Goal: Information Seeking & Learning: Learn about a topic

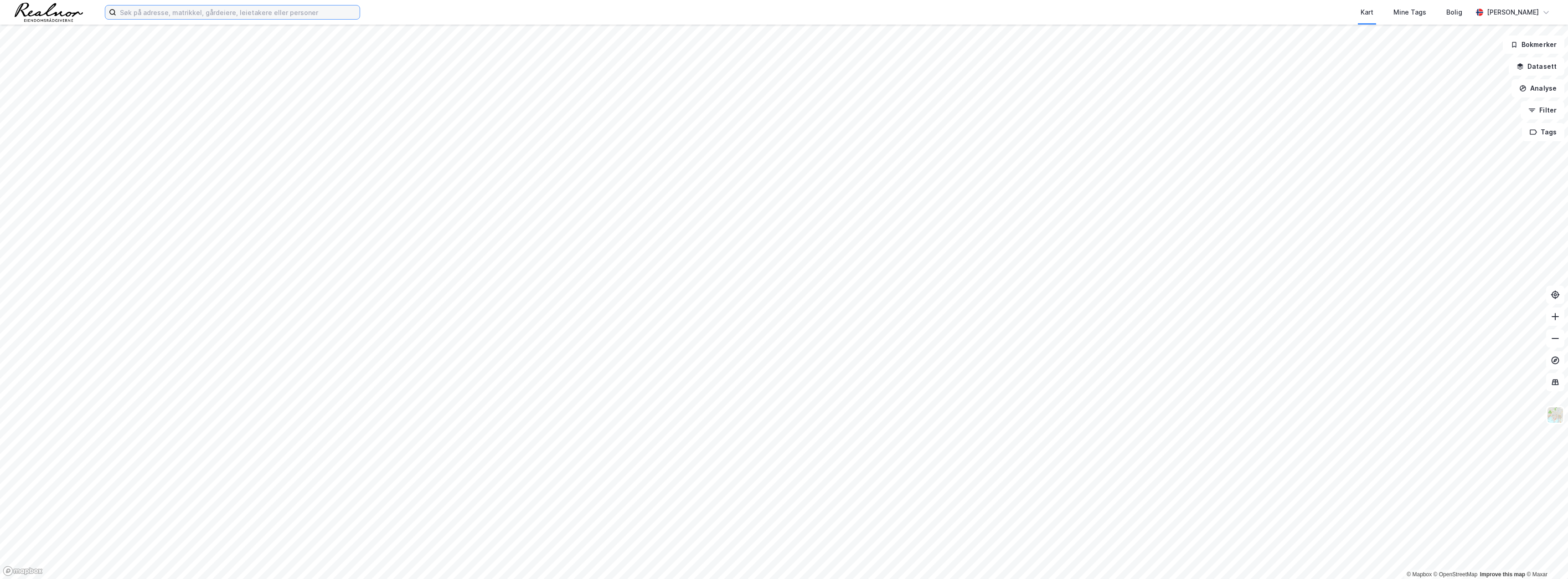
click at [204, 15] on input at bounding box center [237, 12] width 244 height 14
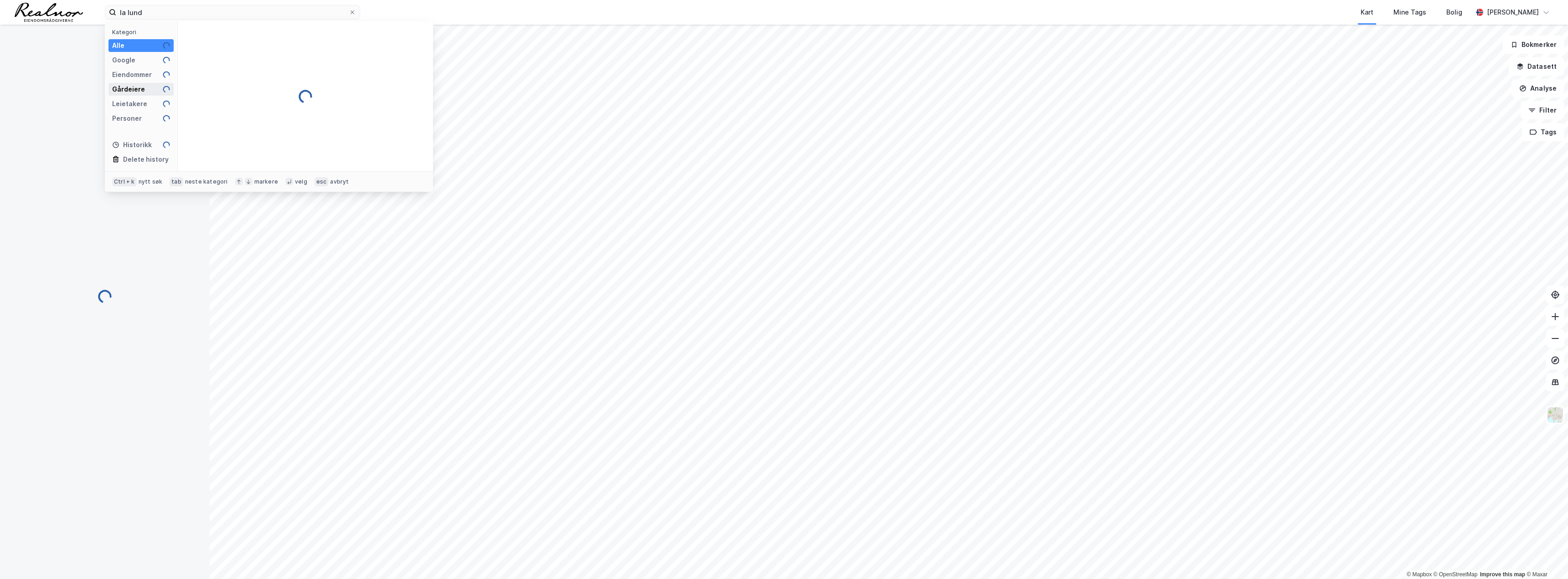
click at [137, 85] on div "Gårdeiere" at bounding box center [129, 89] width 33 height 11
click at [122, 14] on input "la lund" at bounding box center [232, 12] width 233 height 14
type input "[PERSON_NAME]"
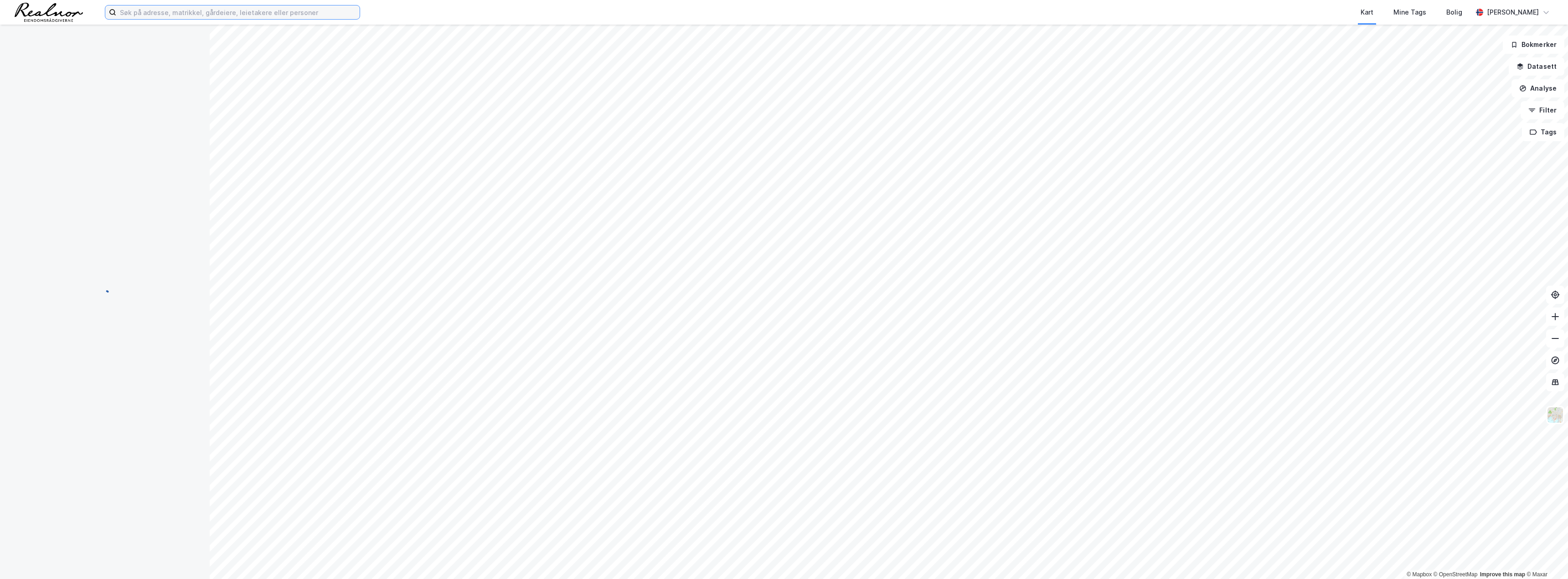
click at [165, 14] on input at bounding box center [237, 12] width 244 height 14
type input "[PERSON_NAME]"
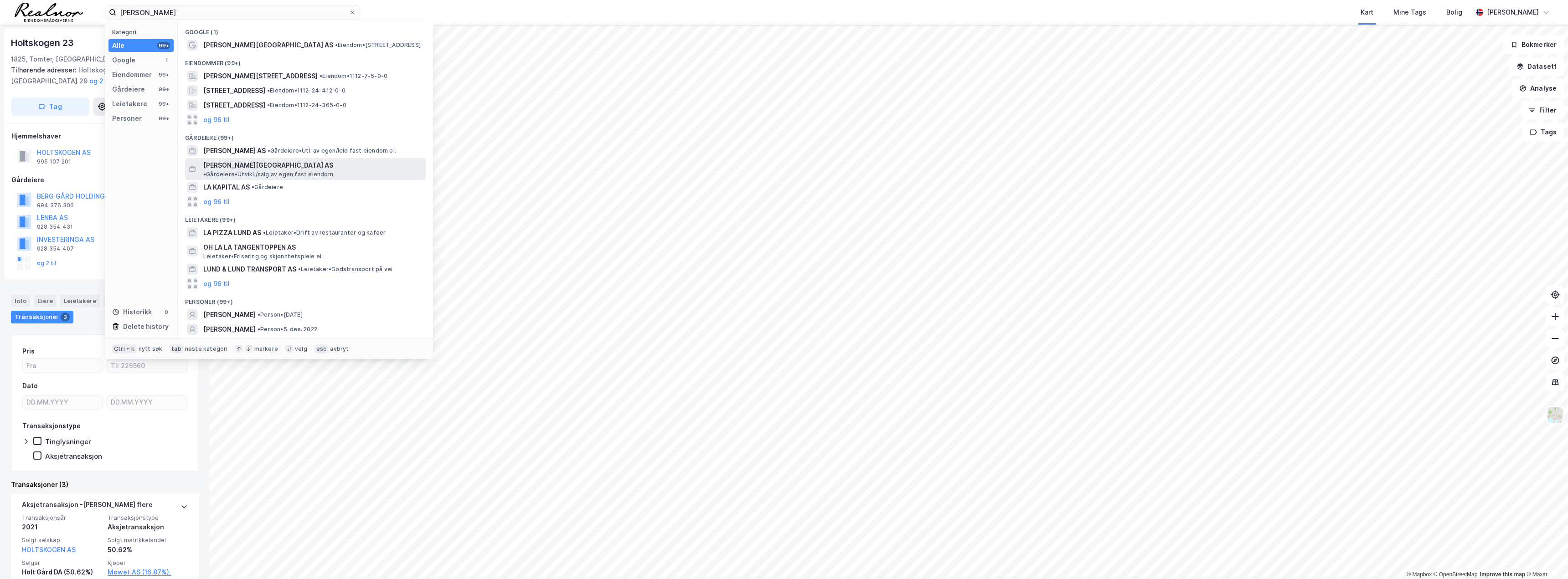
click at [236, 166] on span "[PERSON_NAME][GEOGRAPHIC_DATA] AS" at bounding box center [267, 165] width 130 height 11
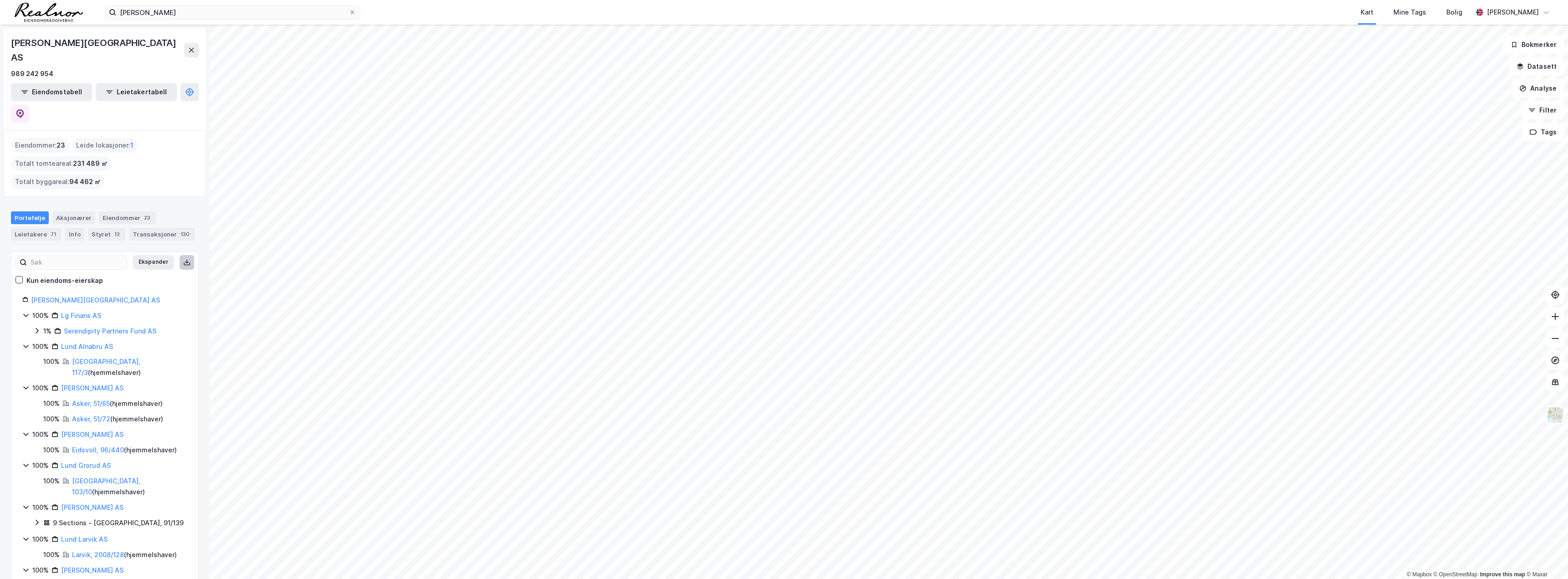
click at [186, 262] on icon at bounding box center [187, 263] width 3 height 2
click at [133, 211] on div "Eiendommer 23" at bounding box center [128, 218] width 57 height 13
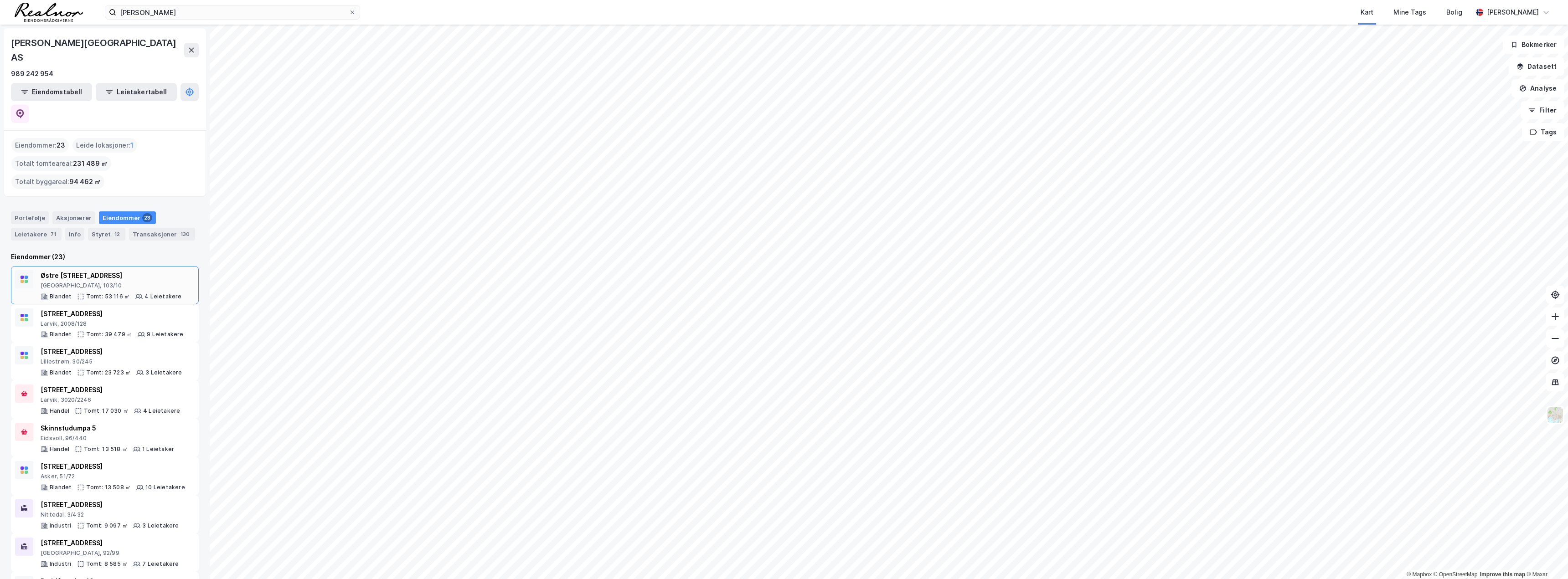
click at [125, 270] on div "Østre [STREET_ADDRESS]" at bounding box center [111, 276] width 142 height 11
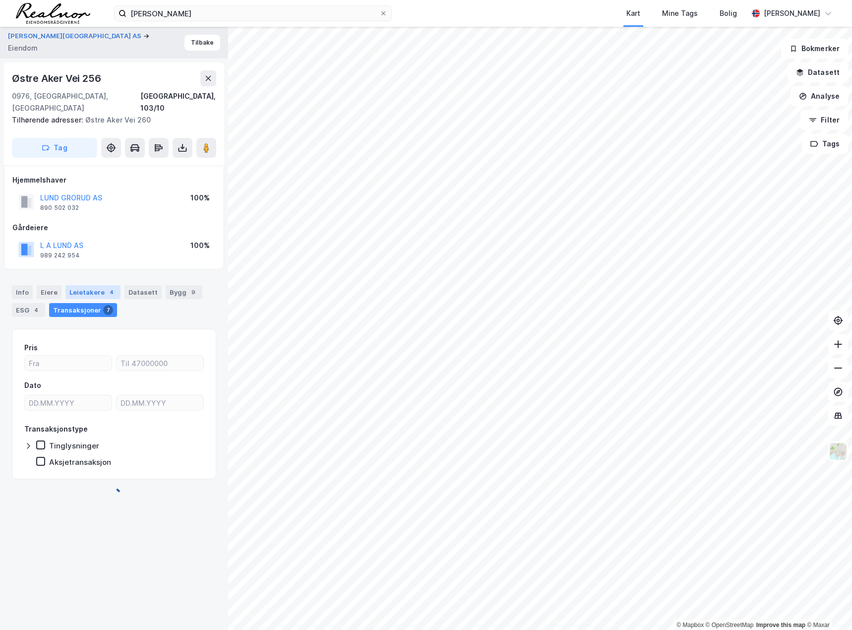
click at [88, 285] on div "Leietakere 4" at bounding box center [92, 292] width 55 height 14
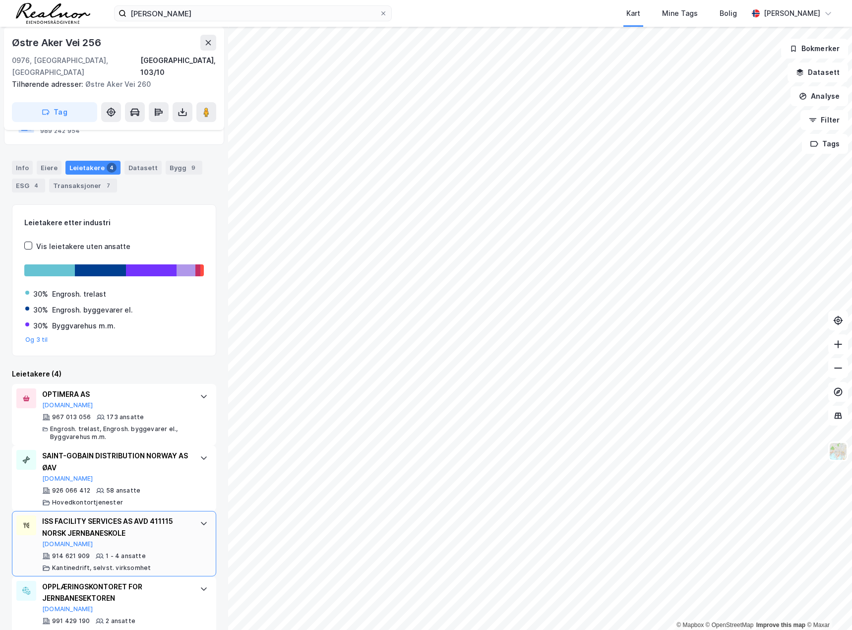
scroll to position [136, 0]
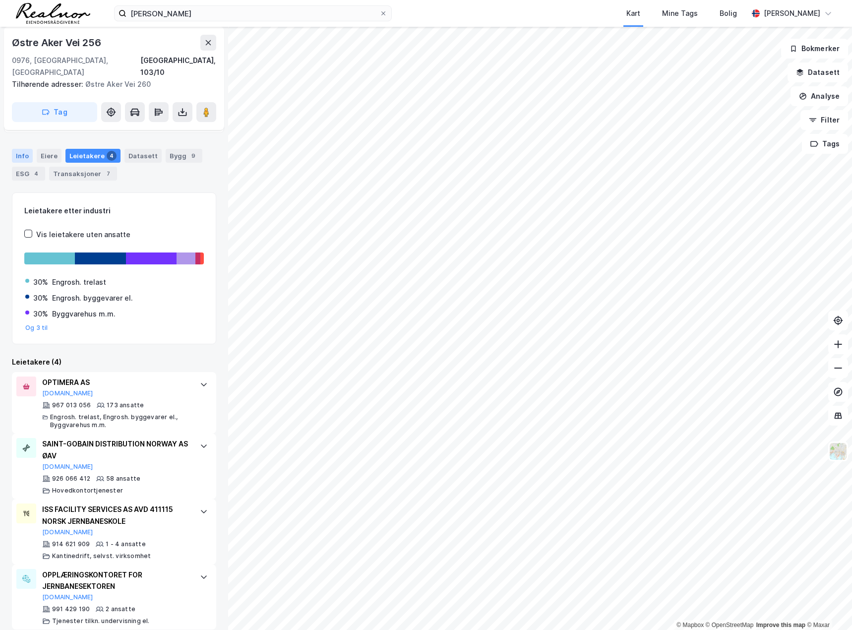
click at [16, 149] on div "Info" at bounding box center [22, 156] width 21 height 14
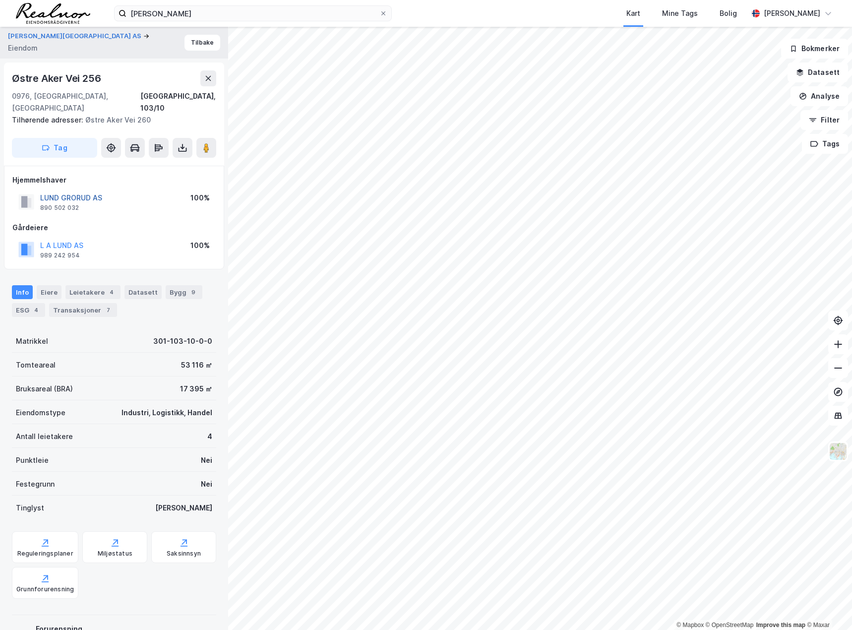
click at [0, 0] on button "LUND GRORUD AS" at bounding box center [0, 0] width 0 height 0
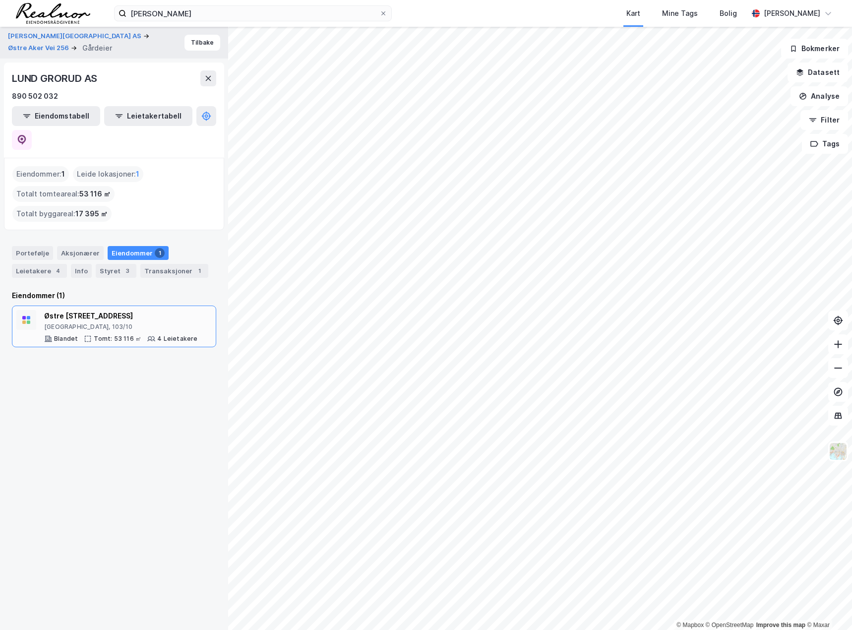
click at [183, 310] on div "Østre [STREET_ADDRESS], 103/10 Blandet Tomt: 53 116 ㎡ 4 Leietakere" at bounding box center [121, 326] width 154 height 33
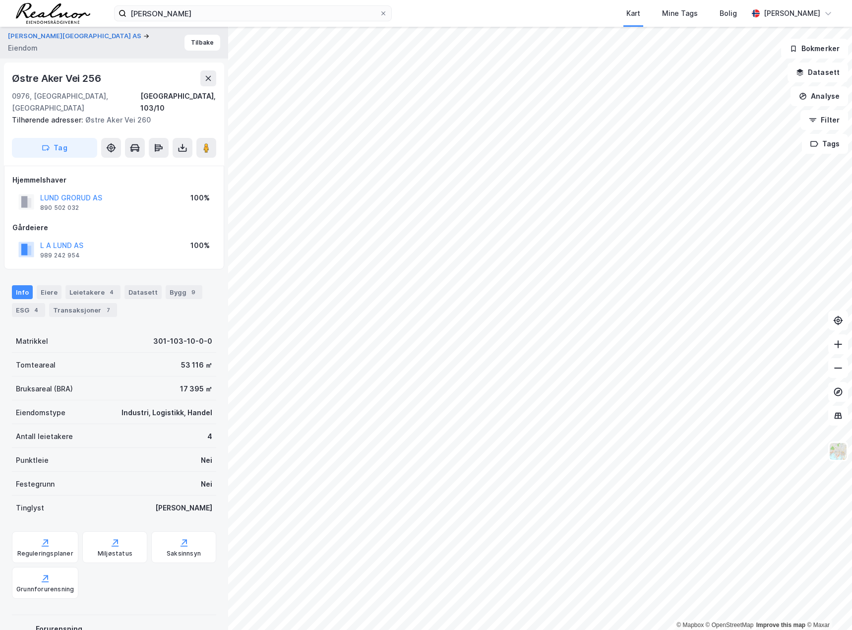
scroll to position [0, 0]
click at [103, 286] on div "Leietakere 4" at bounding box center [92, 292] width 55 height 14
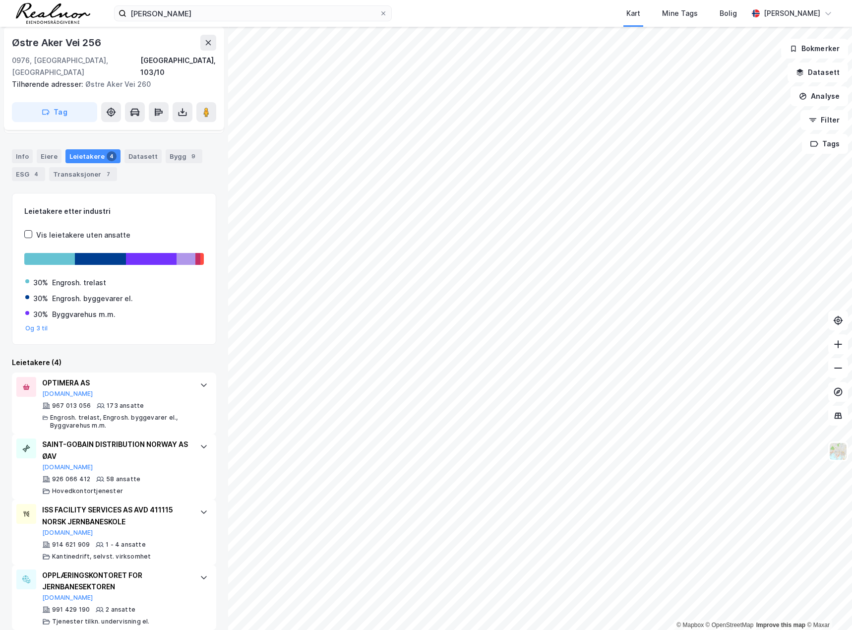
scroll to position [136, 0]
click at [26, 149] on div "Info" at bounding box center [22, 156] width 21 height 14
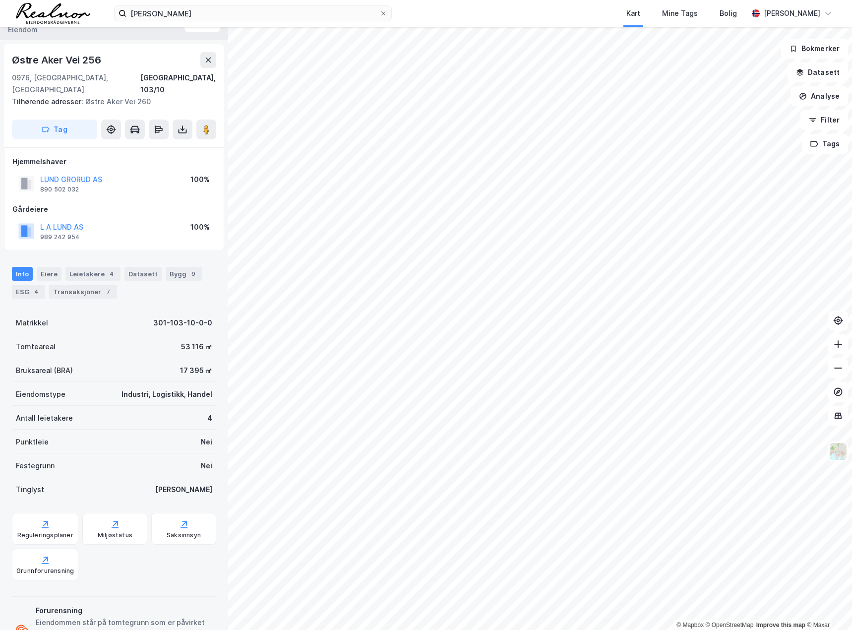
scroll to position [3, 0]
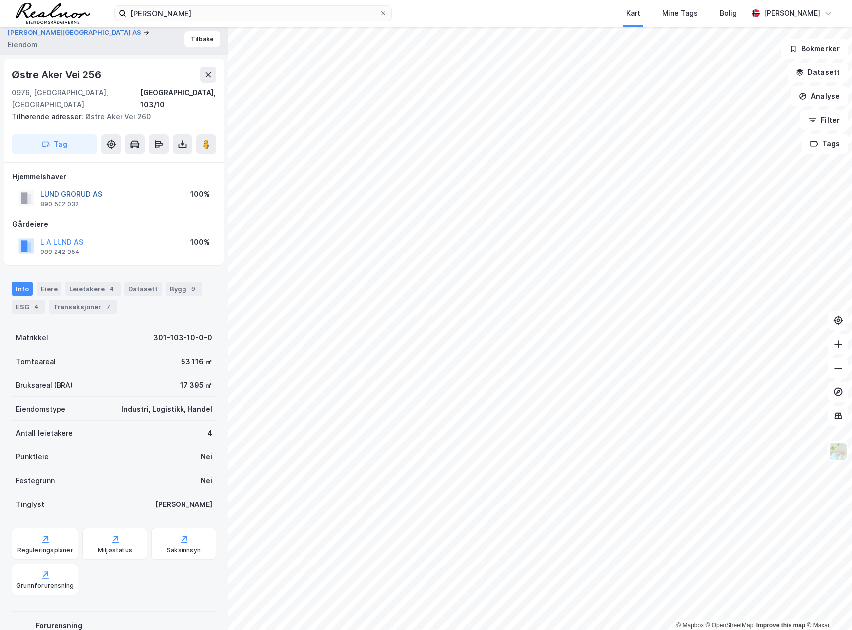
click at [0, 0] on button "LUND GRORUD AS" at bounding box center [0, 0] width 0 height 0
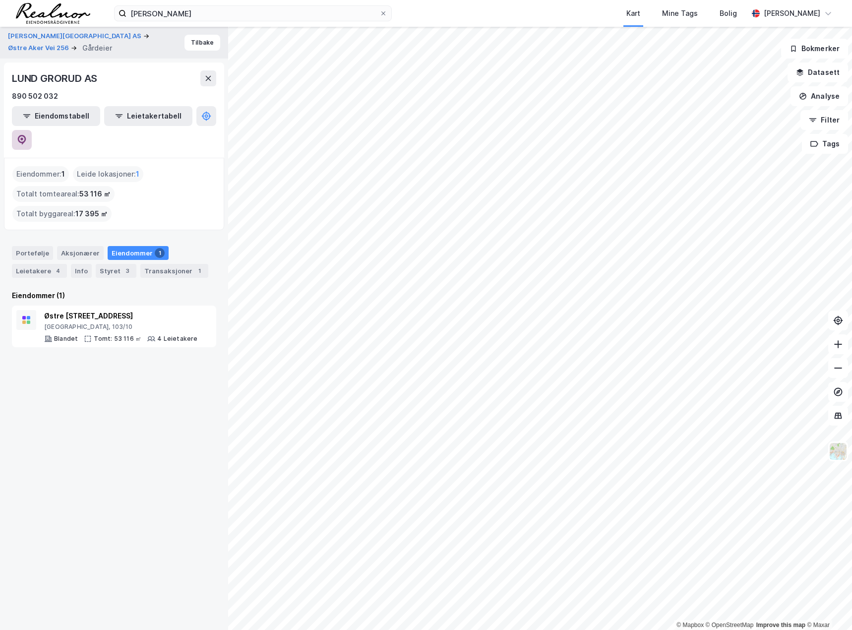
click at [32, 130] on button at bounding box center [22, 140] width 20 height 20
click at [113, 117] on button "Leietakertabell" at bounding box center [148, 116] width 88 height 20
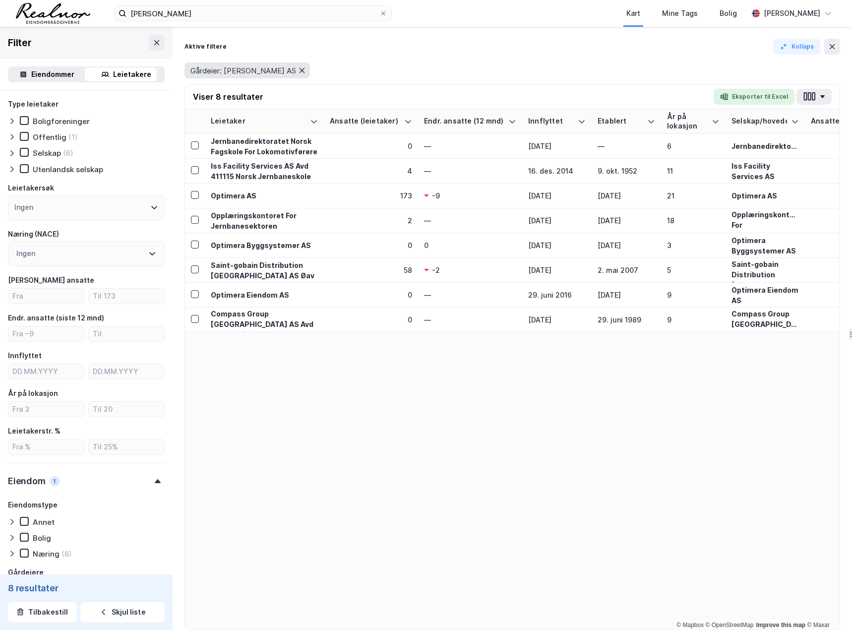
click at [299, 71] on icon at bounding box center [302, 70] width 8 height 8
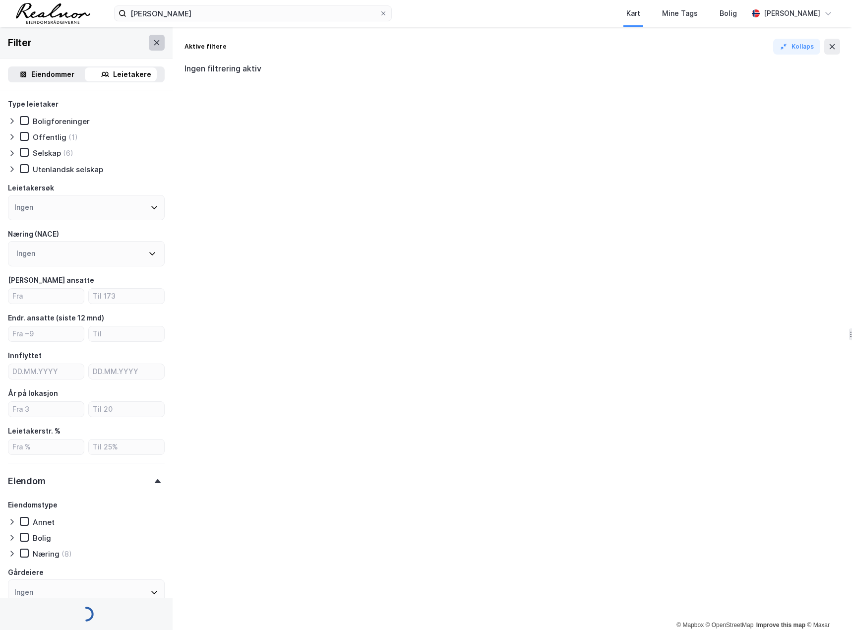
click at [153, 41] on icon at bounding box center [157, 43] width 8 height 8
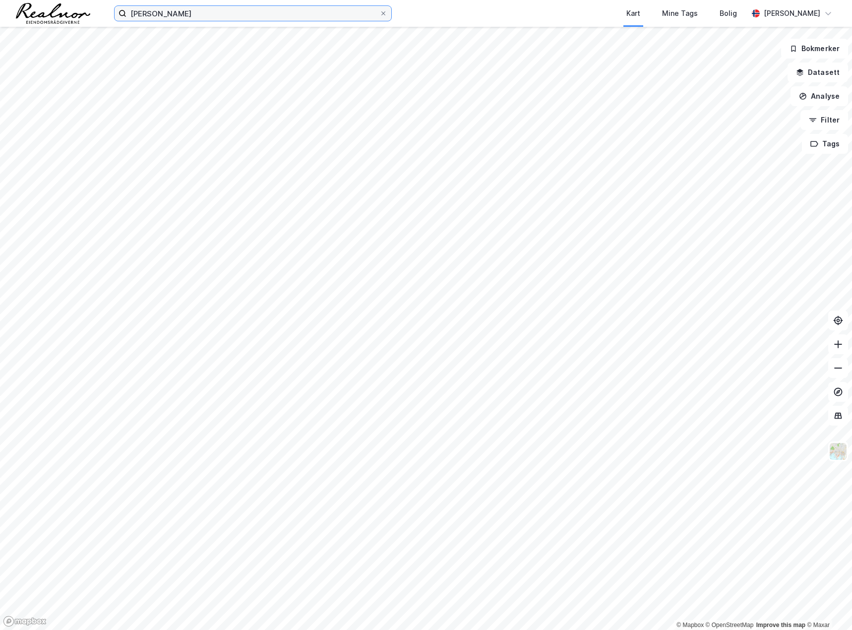
click at [184, 20] on input "[PERSON_NAME]" at bounding box center [252, 13] width 253 height 15
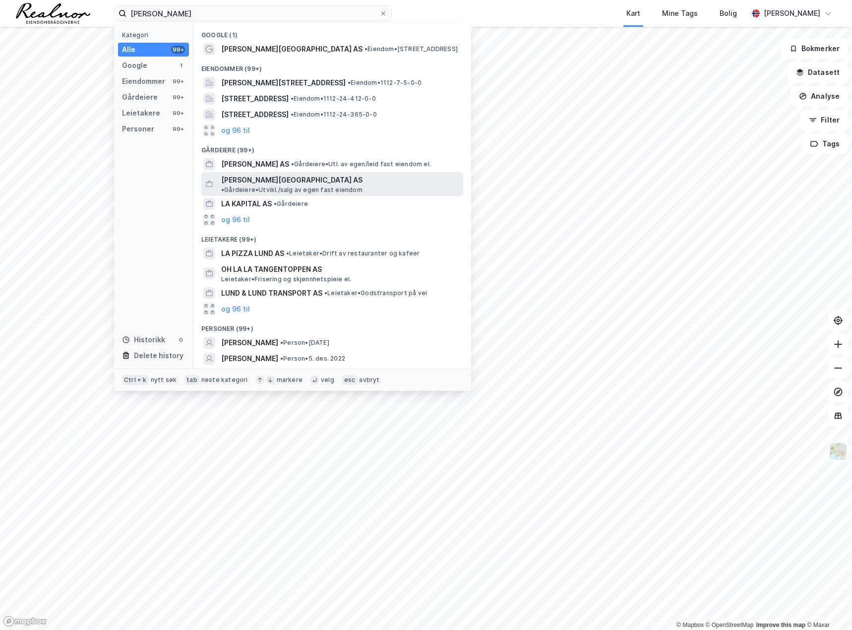
click at [267, 184] on span "[PERSON_NAME][GEOGRAPHIC_DATA] AS" at bounding box center [291, 180] width 141 height 12
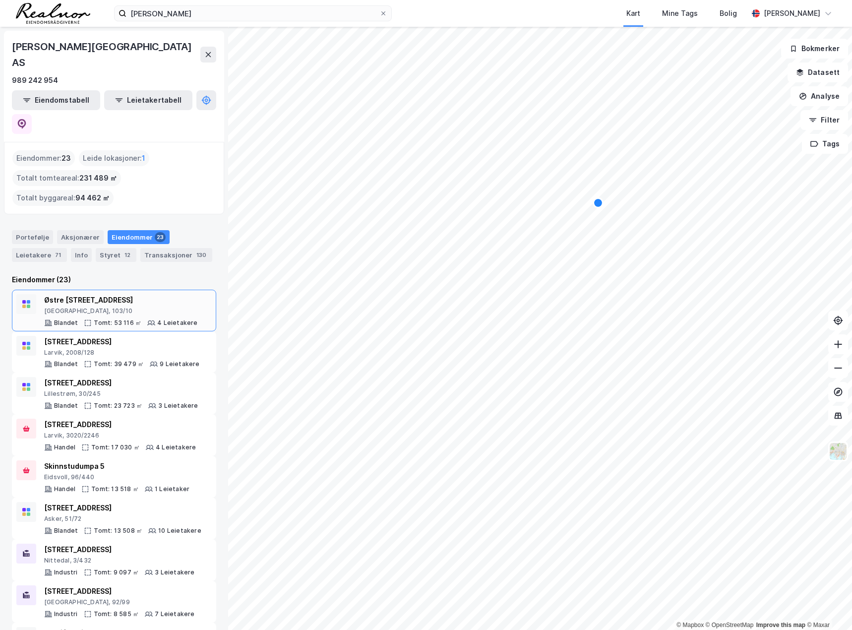
click at [97, 294] on div "Østre [STREET_ADDRESS]" at bounding box center [121, 300] width 154 height 12
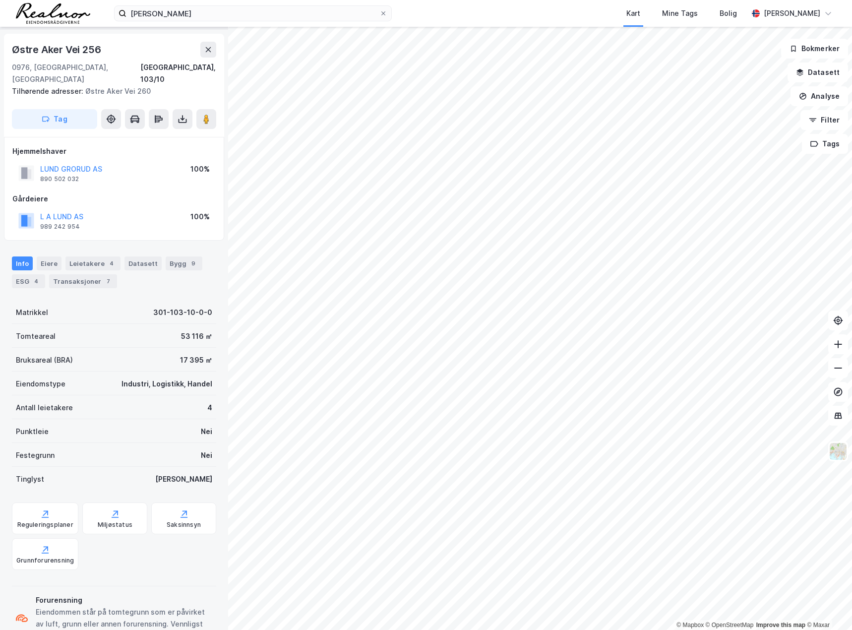
scroll to position [53, 0]
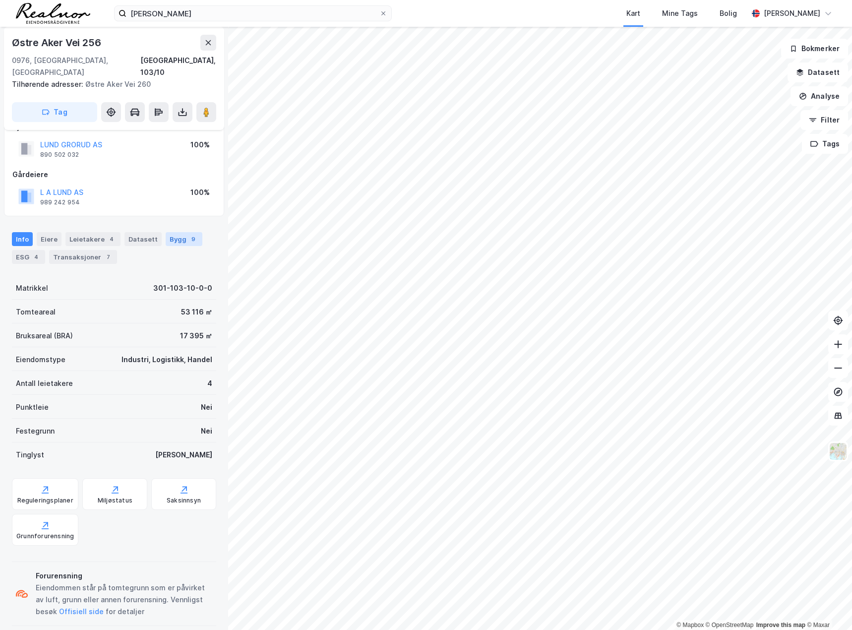
click at [168, 232] on div "Bygg 9" at bounding box center [184, 239] width 37 height 14
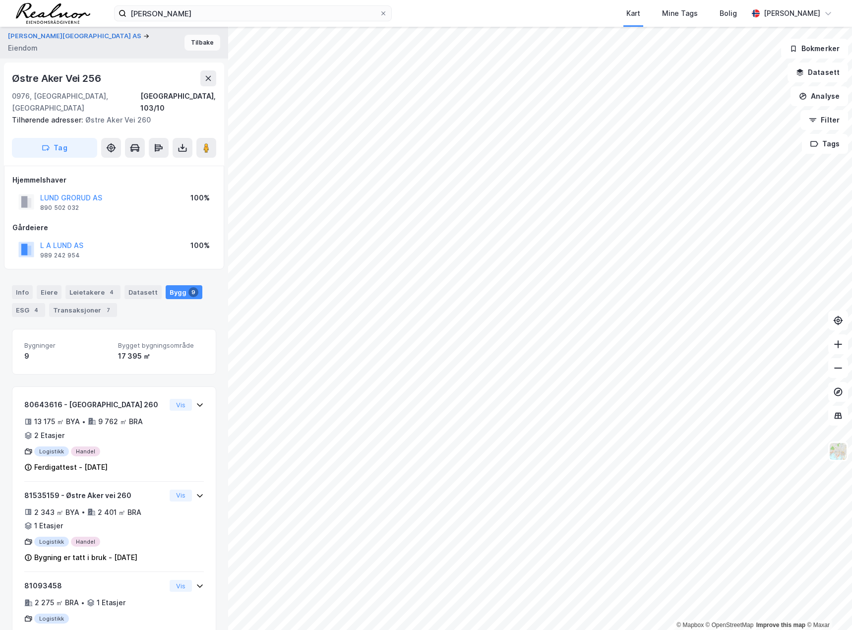
click at [193, 39] on button "Tilbake" at bounding box center [202, 43] width 36 height 16
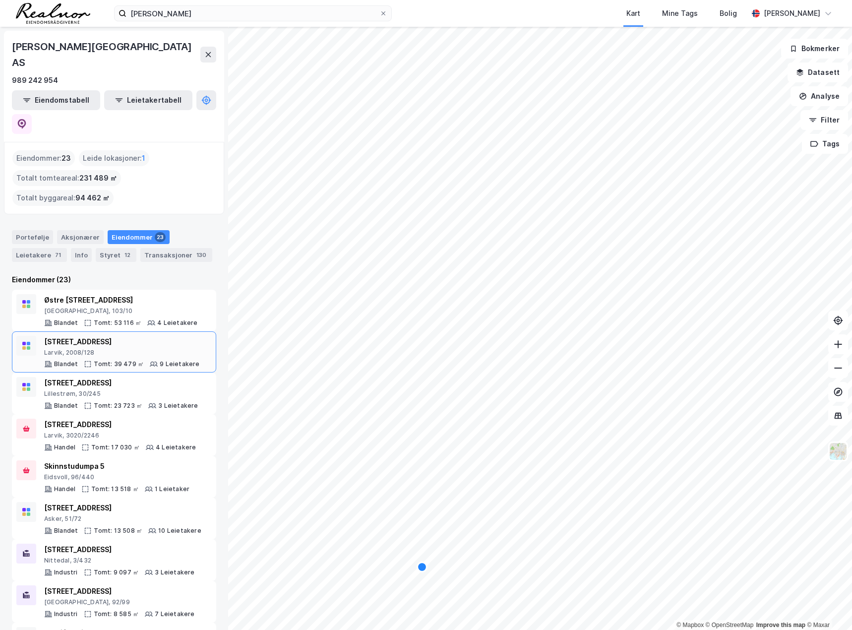
click at [136, 349] on div "Larvik, 2008/128" at bounding box center [122, 353] width 156 height 8
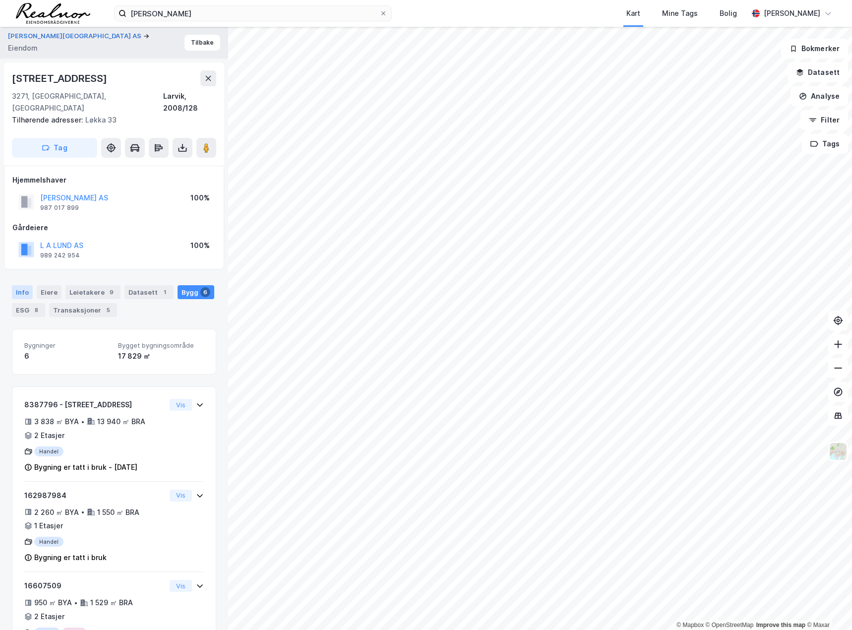
click at [28, 285] on div "Info" at bounding box center [22, 292] width 21 height 14
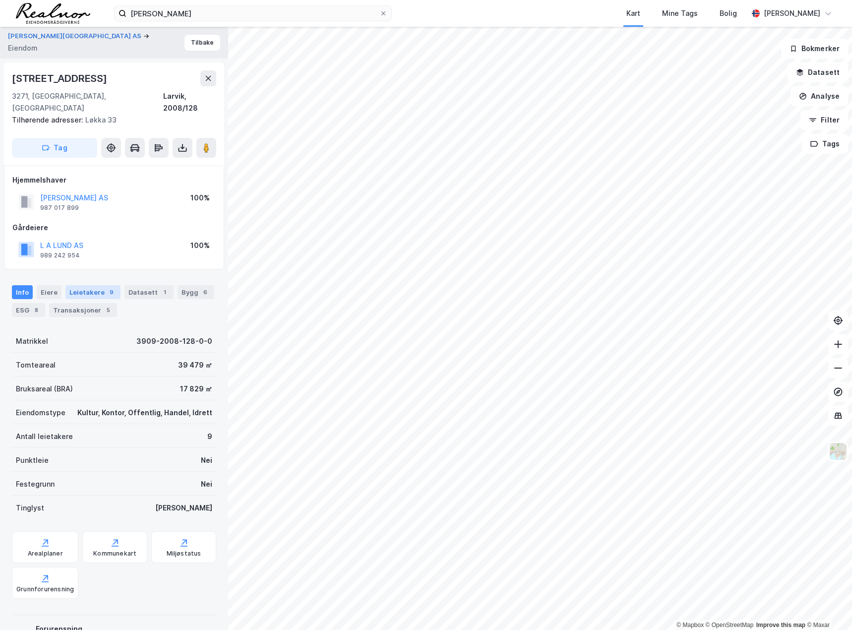
click at [92, 285] on div "Leietakere 9" at bounding box center [92, 292] width 55 height 14
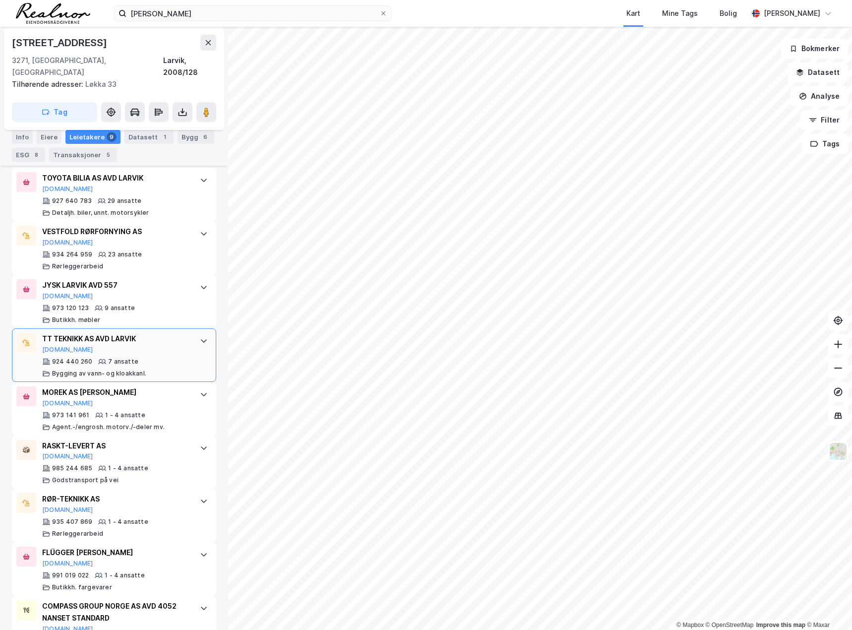
scroll to position [372, 0]
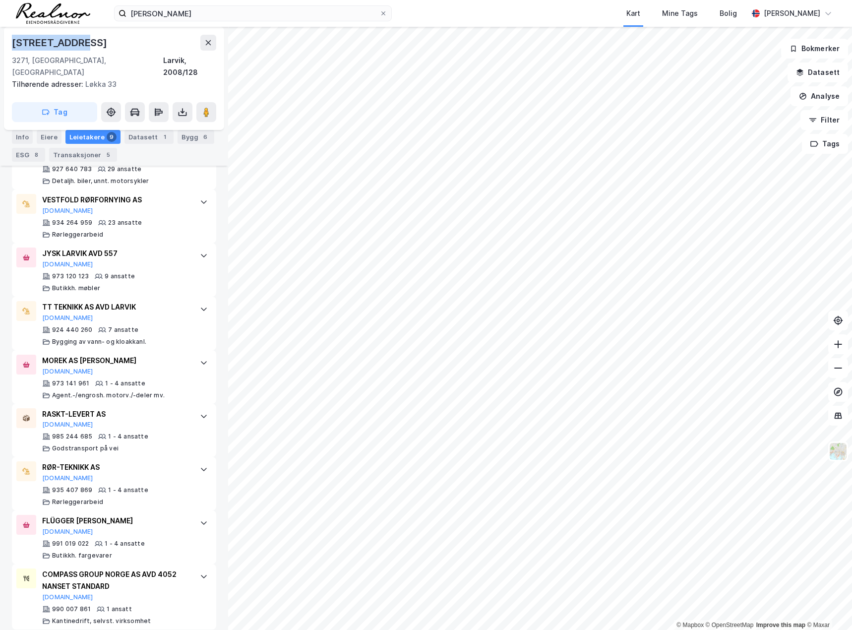
drag, startPoint x: 94, startPoint y: 41, endPoint x: 14, endPoint y: 40, distance: 80.3
click at [14, 40] on div "[STREET_ADDRESS]" at bounding box center [114, 43] width 204 height 16
copy div "[STREET_ADDRESS]"
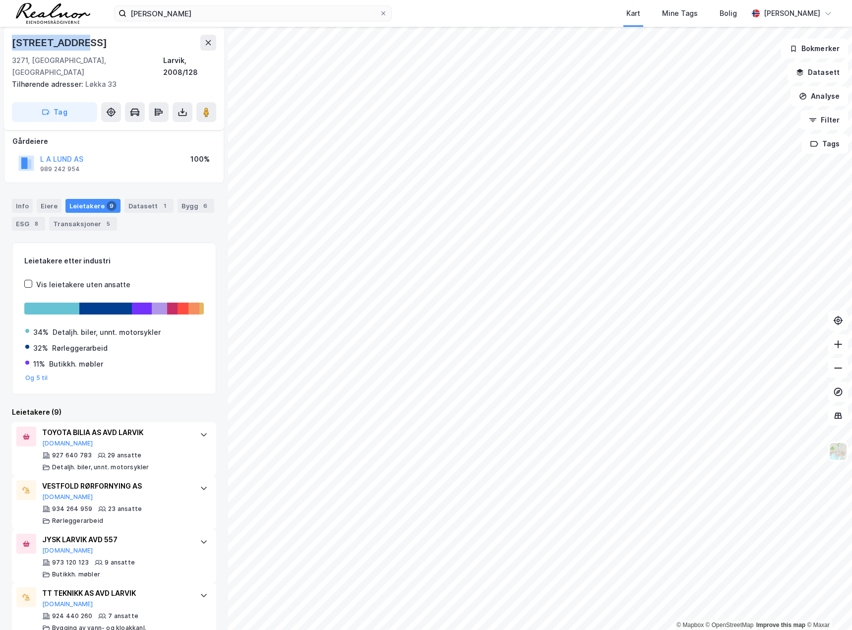
scroll to position [25, 0]
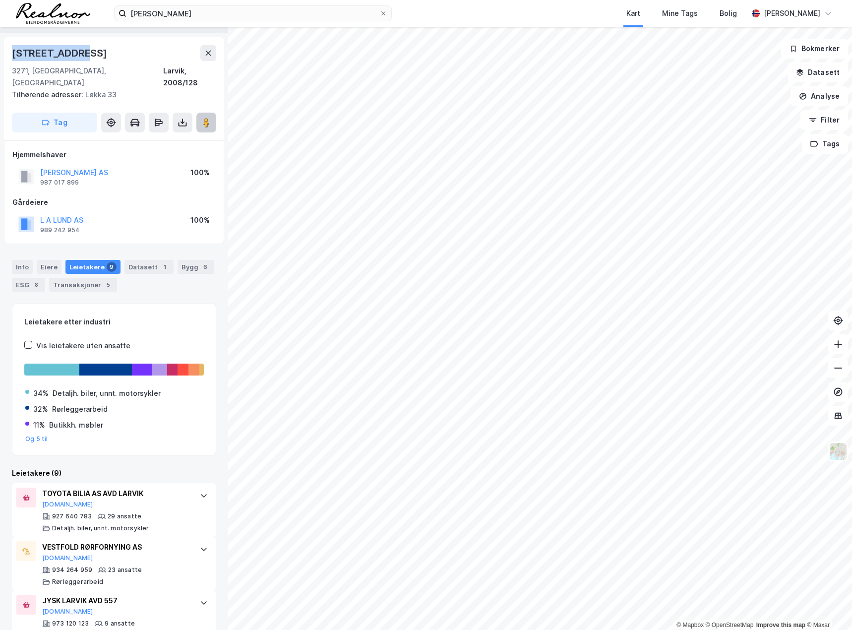
click at [204, 118] on image at bounding box center [206, 123] width 6 height 10
click at [19, 260] on div "Info" at bounding box center [22, 267] width 21 height 14
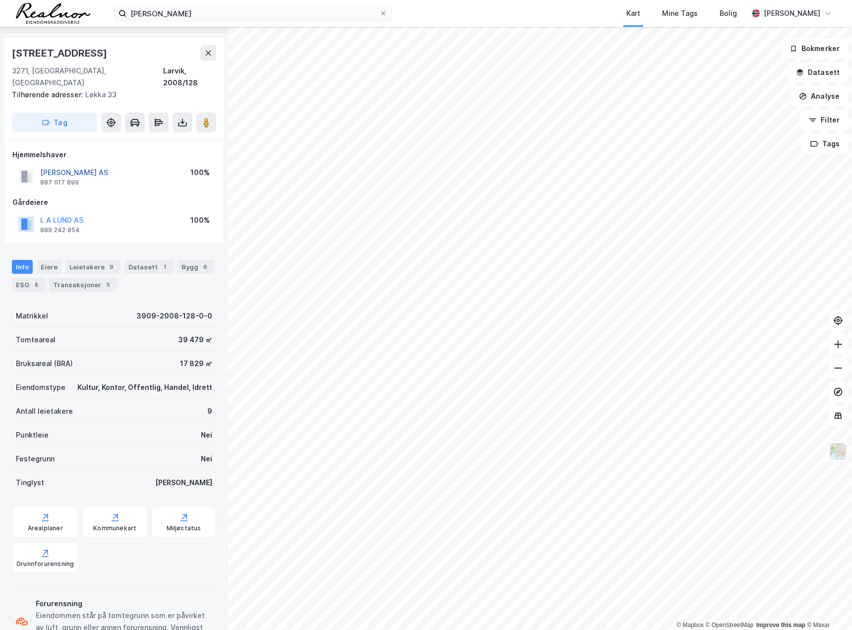
click at [0, 0] on button "[PERSON_NAME] AS" at bounding box center [0, 0] width 0 height 0
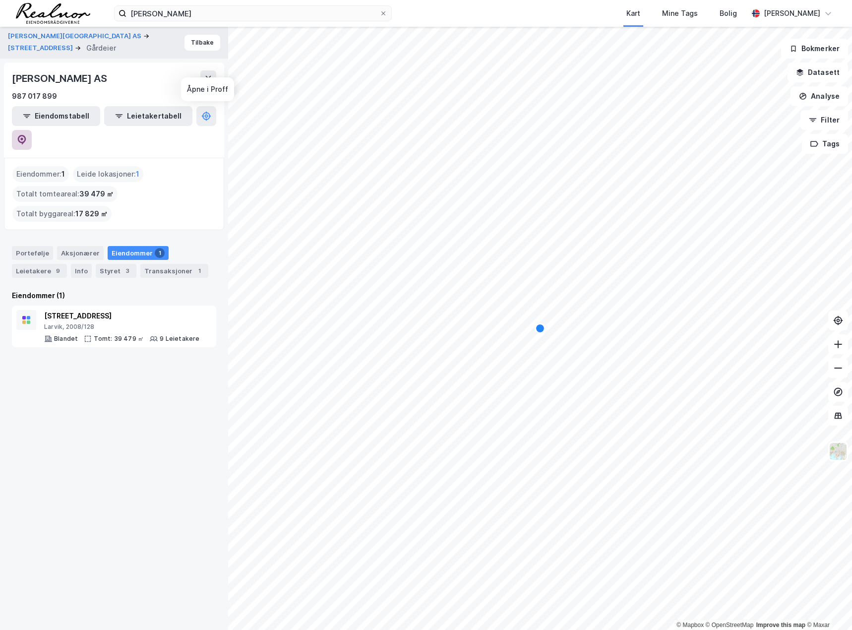
click at [32, 130] on button at bounding box center [22, 140] width 20 height 20
click at [201, 47] on button "Tilbake" at bounding box center [202, 43] width 36 height 16
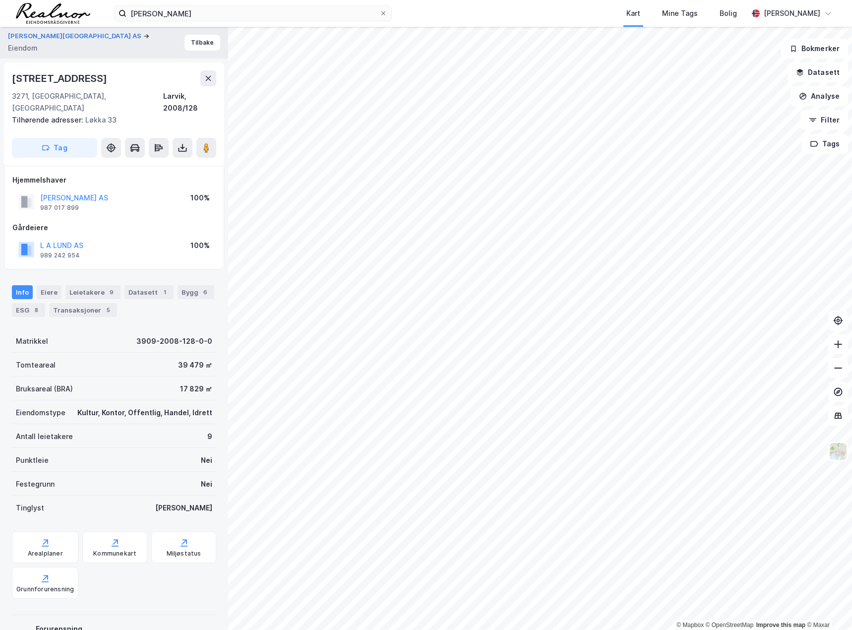
scroll to position [25, 0]
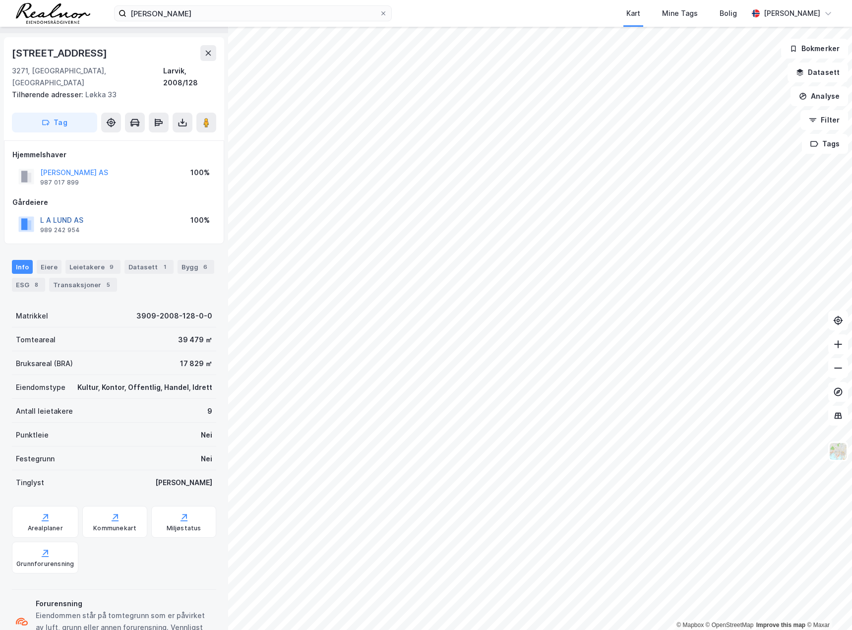
click at [0, 0] on button "L A LUND AS" at bounding box center [0, 0] width 0 height 0
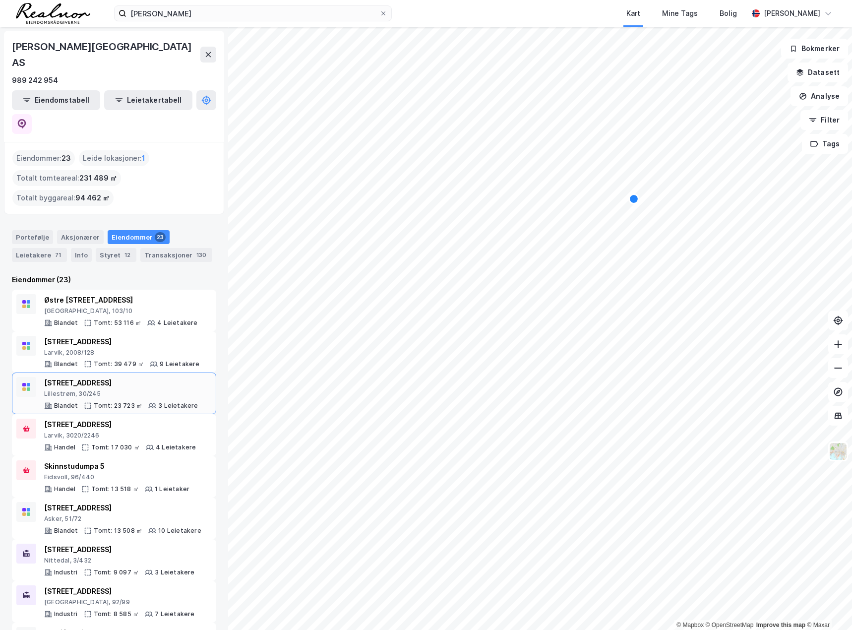
click at [125, 377] on div "[STREET_ADDRESS]" at bounding box center [121, 383] width 154 height 12
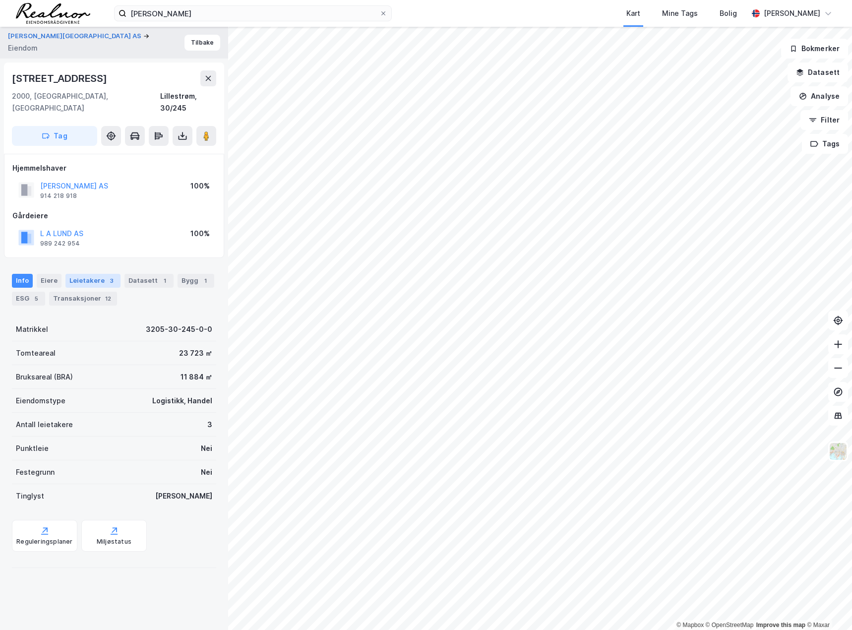
click at [90, 274] on div "Leietakere 3" at bounding box center [92, 281] width 55 height 14
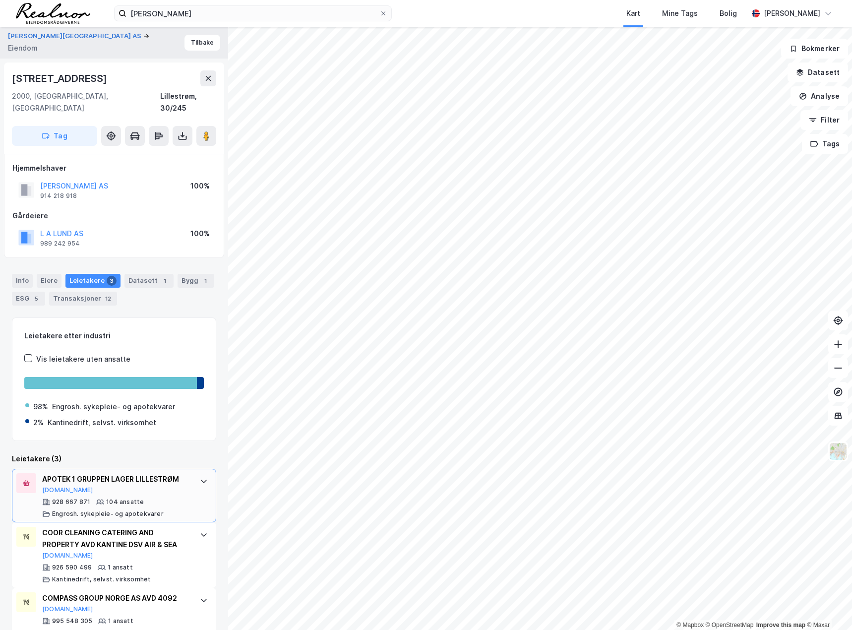
scroll to position [11, 0]
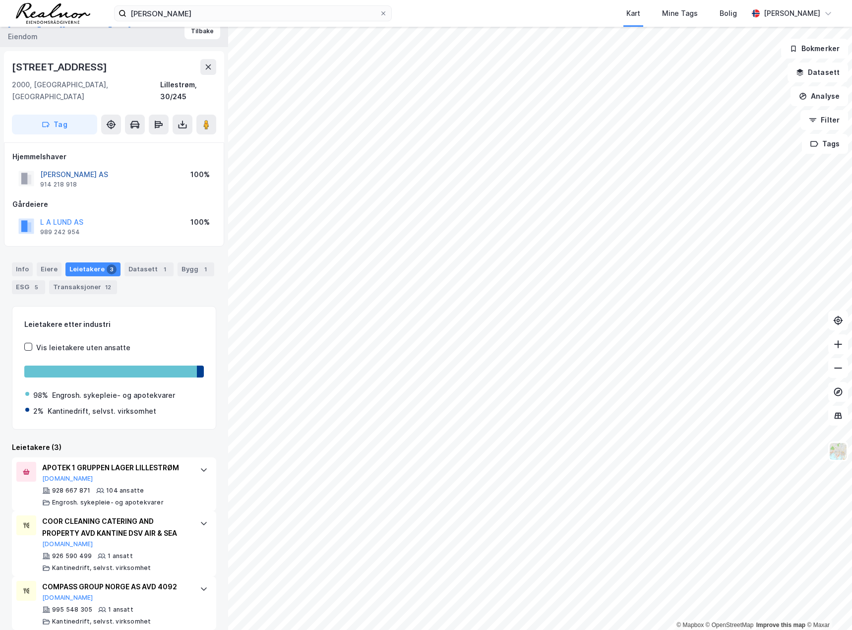
click at [0, 0] on button "[PERSON_NAME] AS" at bounding box center [0, 0] width 0 height 0
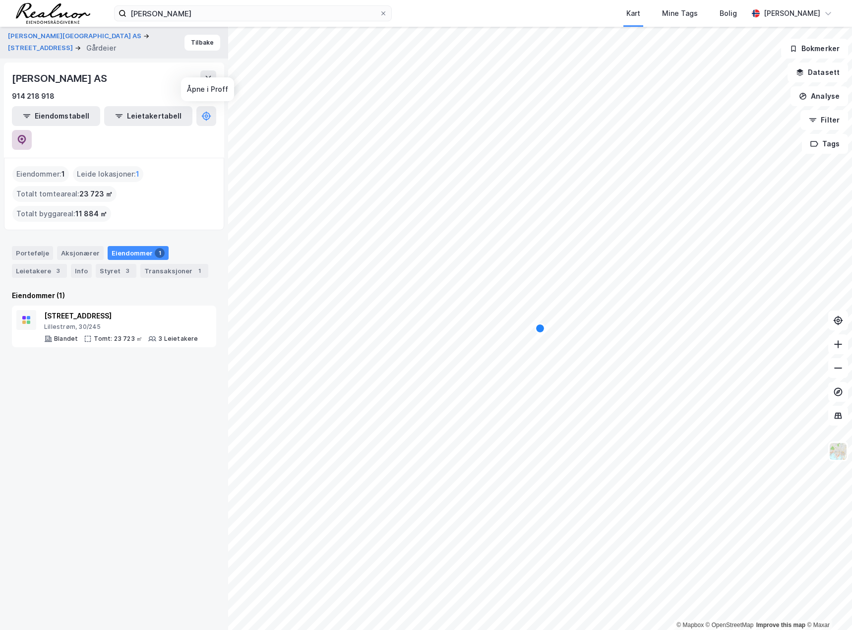
click at [27, 135] on icon at bounding box center [22, 140] width 10 height 10
click at [196, 39] on button "Tilbake" at bounding box center [202, 43] width 36 height 16
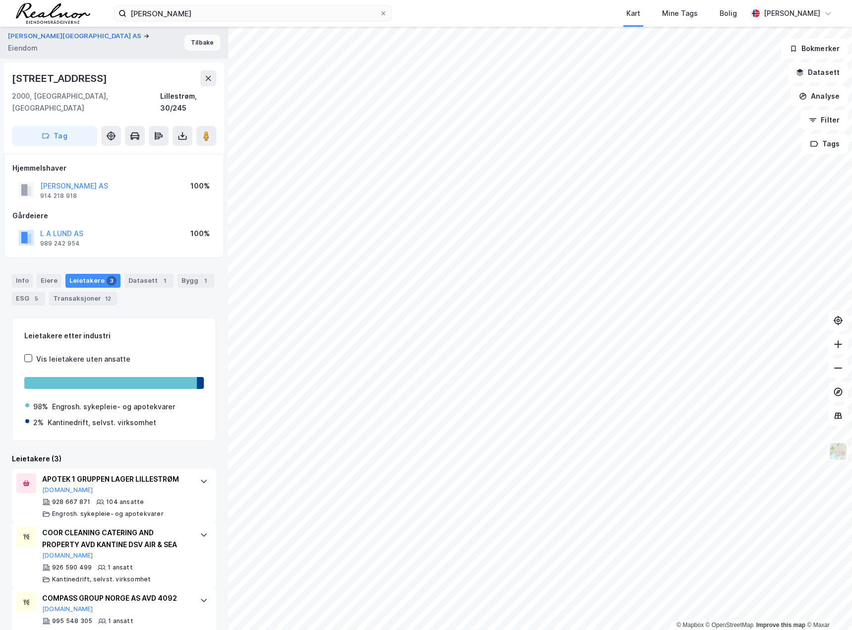
click at [185, 46] on button "Tilbake" at bounding box center [202, 43] width 36 height 16
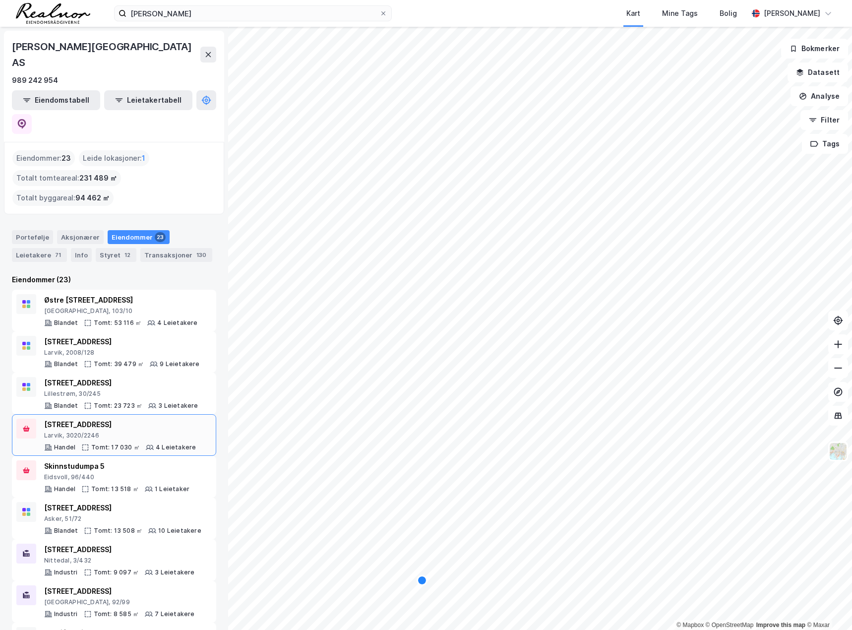
click at [120, 419] on div "[STREET_ADDRESS]" at bounding box center [120, 429] width 152 height 21
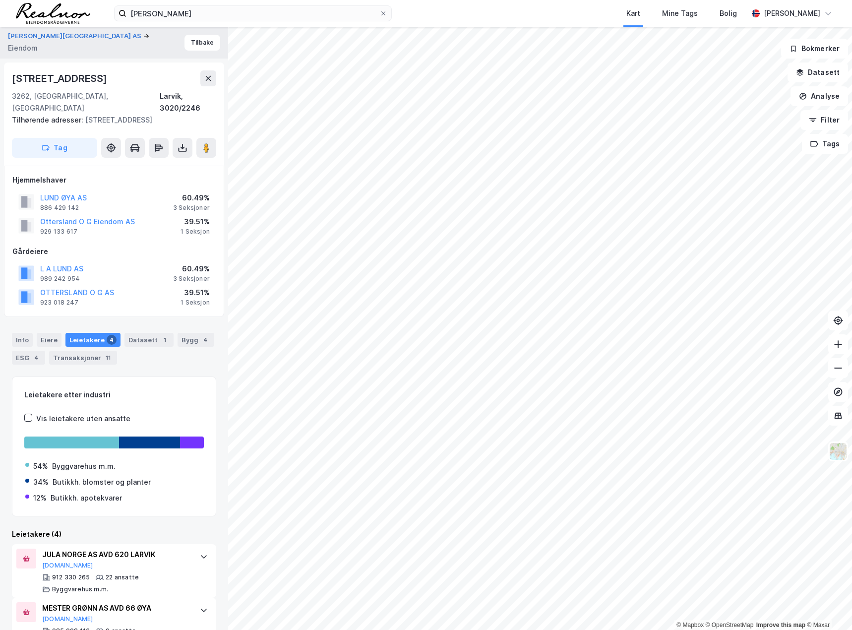
drag, startPoint x: 105, startPoint y: 84, endPoint x: 11, endPoint y: 75, distance: 94.1
click at [11, 75] on div "[STREET_ADDRESS] Tilhørende adresser: [STREET_ADDRESS], [STREET_ADDRESS] Tag" at bounding box center [114, 113] width 220 height 103
copy div "[STREET_ADDRESS]"
click at [20, 333] on div "Info" at bounding box center [22, 340] width 21 height 14
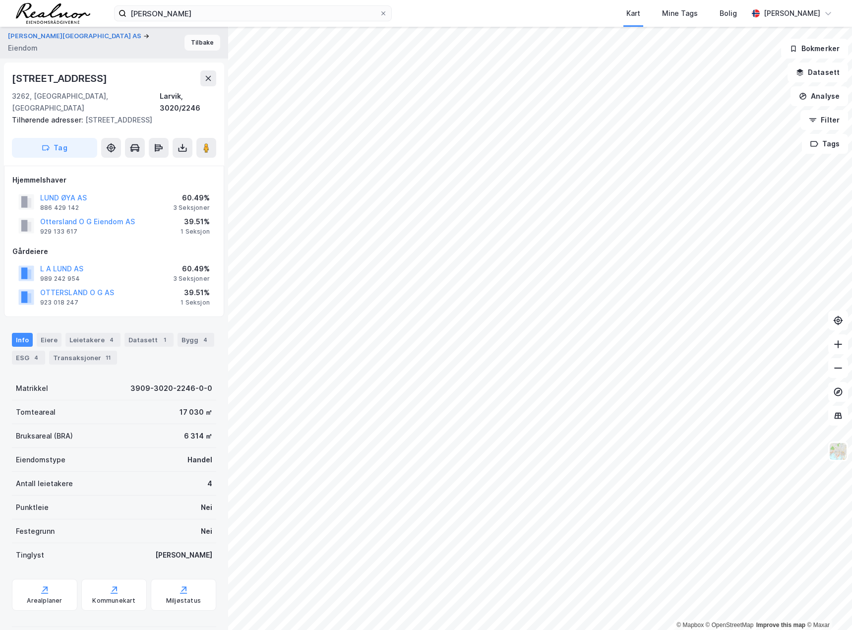
click at [188, 44] on button "Tilbake" at bounding box center [202, 43] width 36 height 16
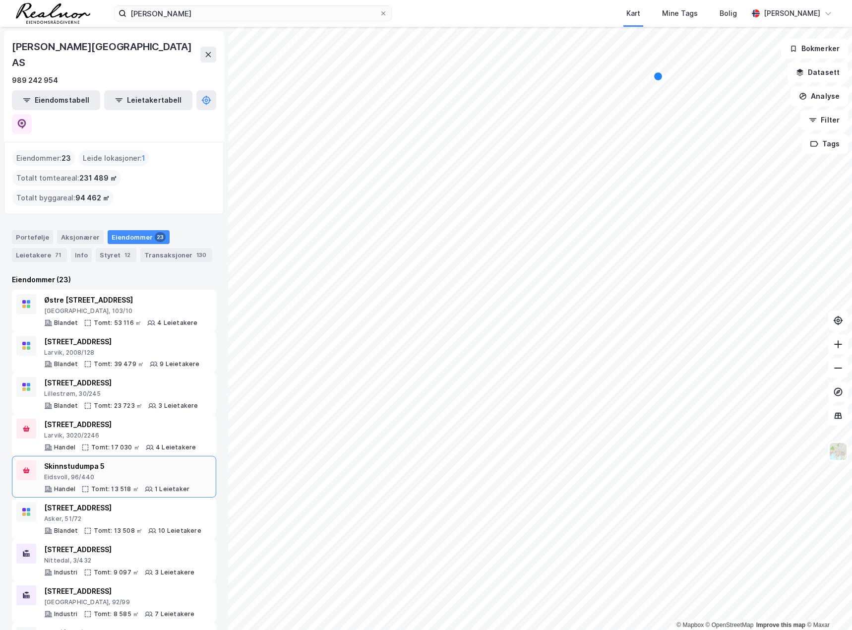
click at [101, 460] on div "Skinnstudumpa 5" at bounding box center [116, 466] width 145 height 12
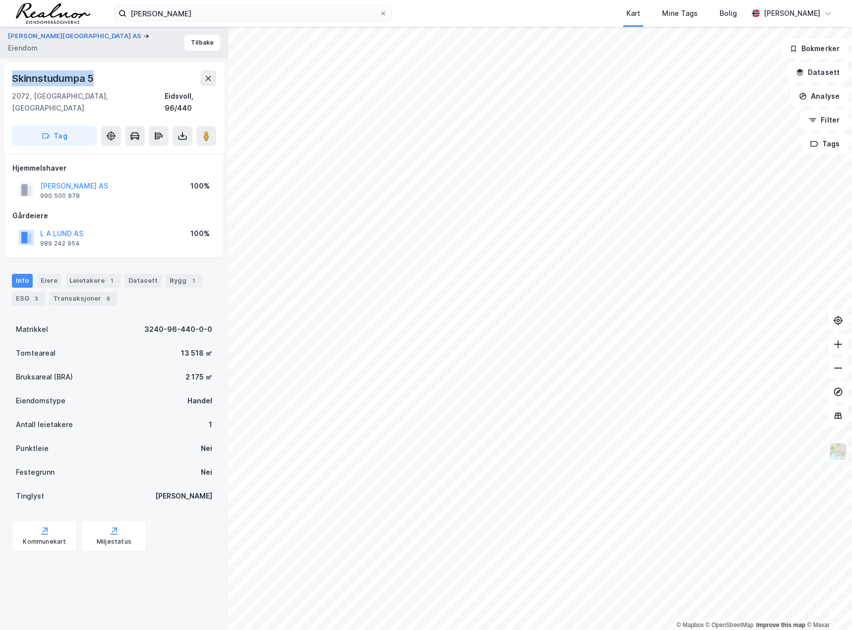
drag, startPoint x: 114, startPoint y: 80, endPoint x: 9, endPoint y: 85, distance: 104.2
click at [9, 85] on div "Skinnstudumpa 5 2072, Dal, [GEOGRAPHIC_DATA], 96/440 Tag" at bounding box center [114, 107] width 220 height 91
copy div "Skinnstudumpa 5"
click at [70, 274] on div "Leietakere 1" at bounding box center [92, 281] width 55 height 14
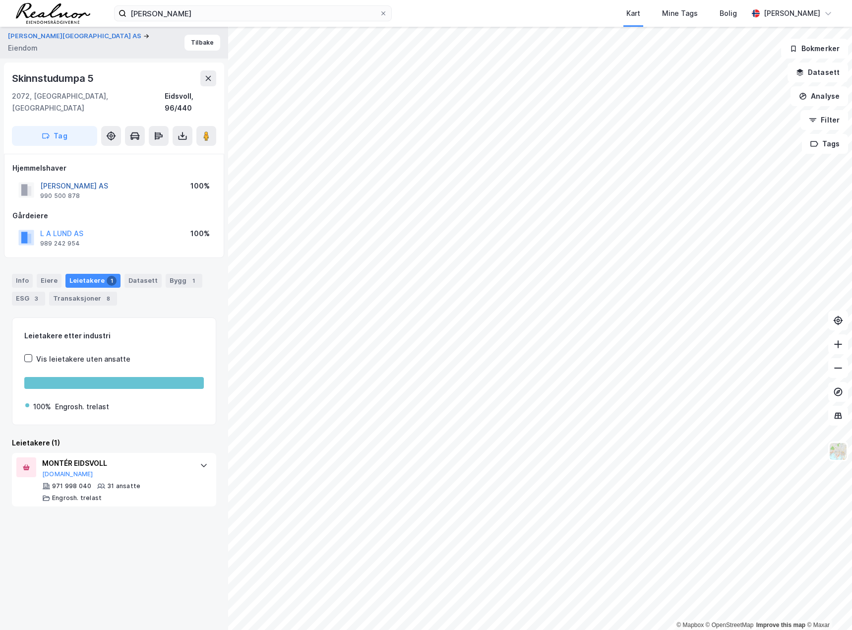
click at [0, 0] on button "[PERSON_NAME] AS" at bounding box center [0, 0] width 0 height 0
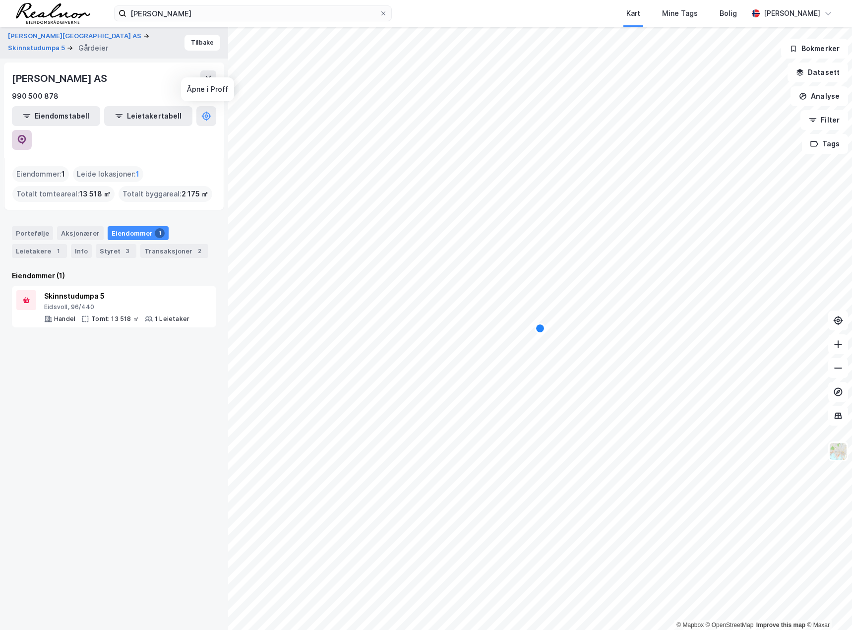
click at [27, 135] on icon at bounding box center [22, 140] width 10 height 10
click at [206, 39] on button "Tilbake" at bounding box center [202, 43] width 36 height 16
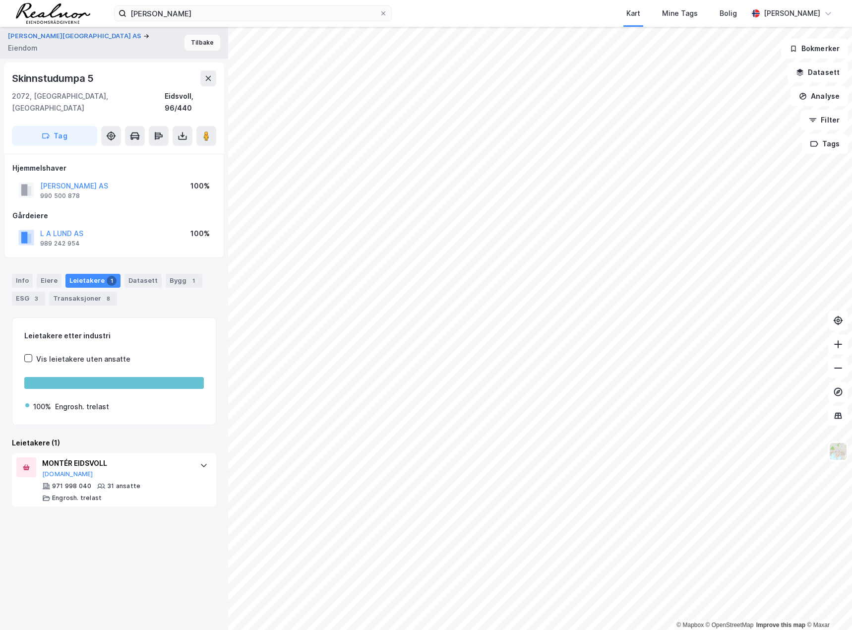
click at [196, 43] on button "Tilbake" at bounding box center [202, 43] width 36 height 16
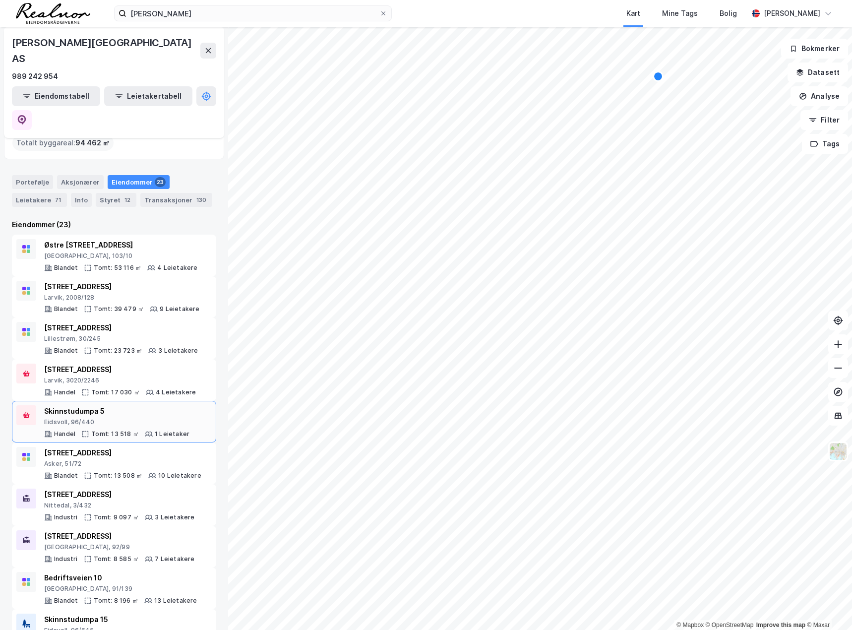
scroll to position [99, 0]
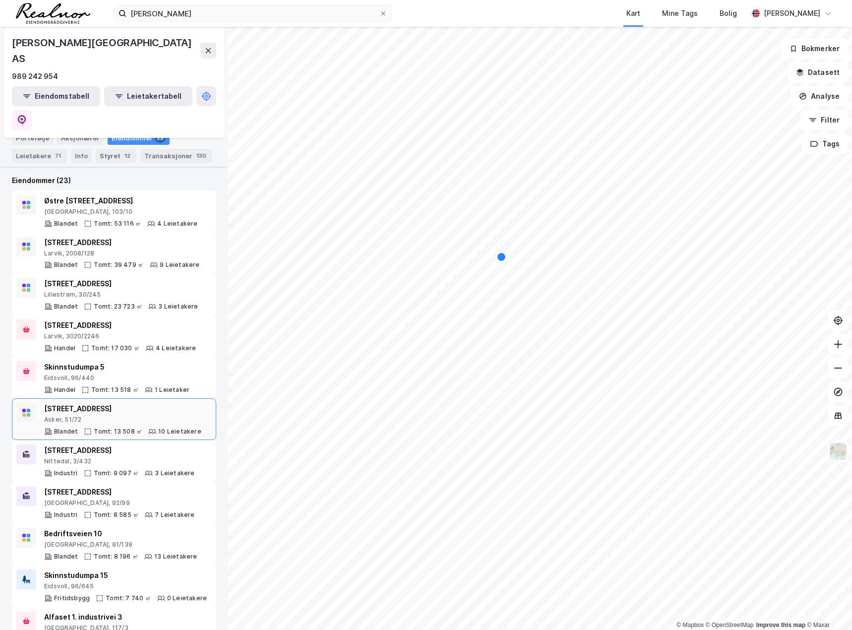
click at [122, 403] on div "[STREET_ADDRESS]" at bounding box center [122, 409] width 157 height 12
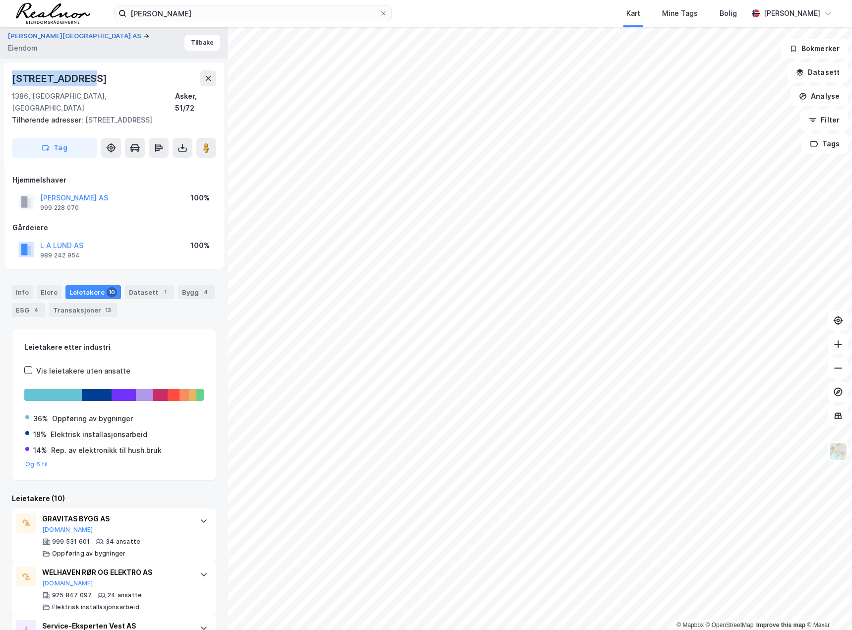
drag, startPoint x: 99, startPoint y: 77, endPoint x: 8, endPoint y: 80, distance: 90.8
click at [8, 80] on div "[STREET_ADDRESS], Asker, Akershus Asker, 51/72 Tilhørende adresser: [STREET_ADD…" at bounding box center [114, 113] width 220 height 103
copy div "[STREET_ADDRESS]"
click at [17, 286] on div "Info" at bounding box center [22, 292] width 21 height 14
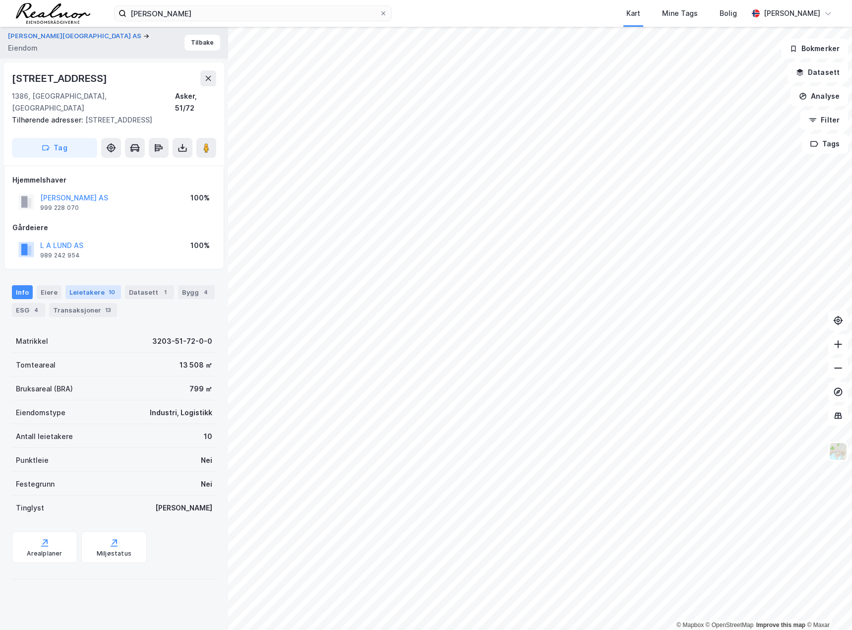
click at [76, 285] on div "Leietakere 10" at bounding box center [93, 292] width 56 height 14
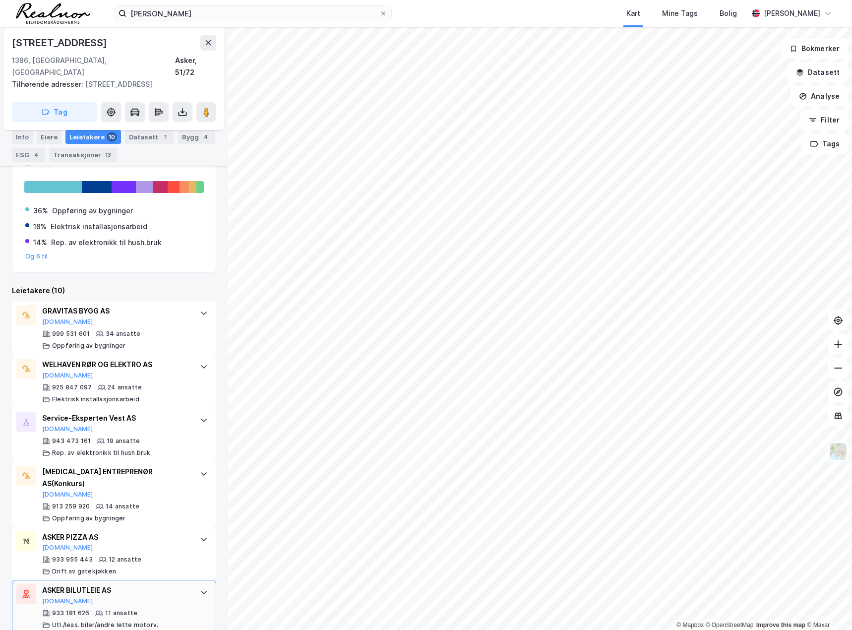
scroll to position [198, 0]
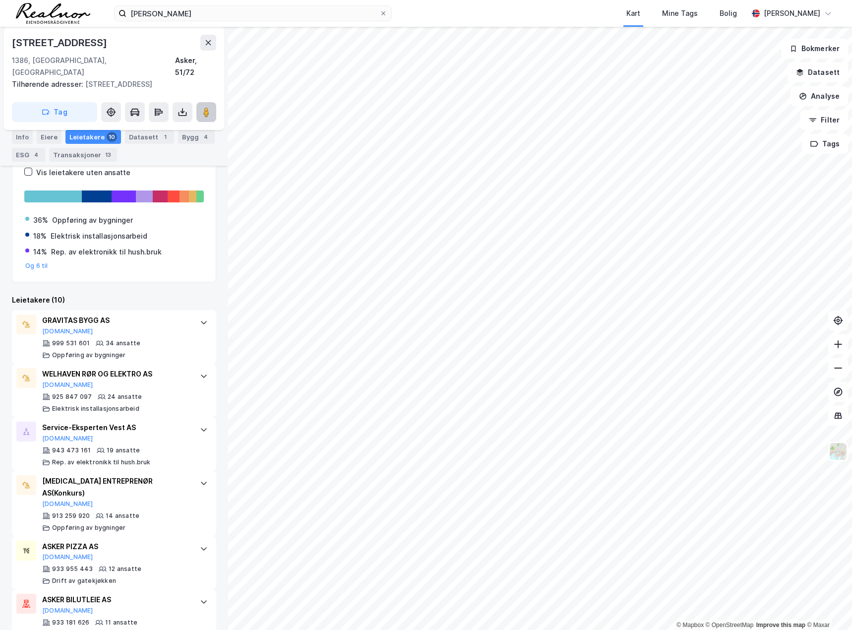
click at [212, 104] on button at bounding box center [206, 112] width 20 height 20
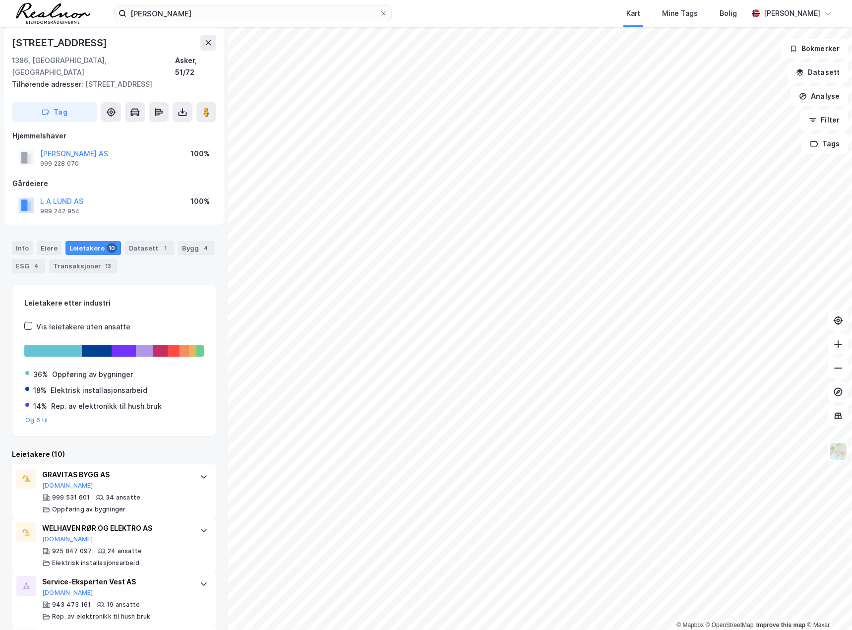
scroll to position [0, 0]
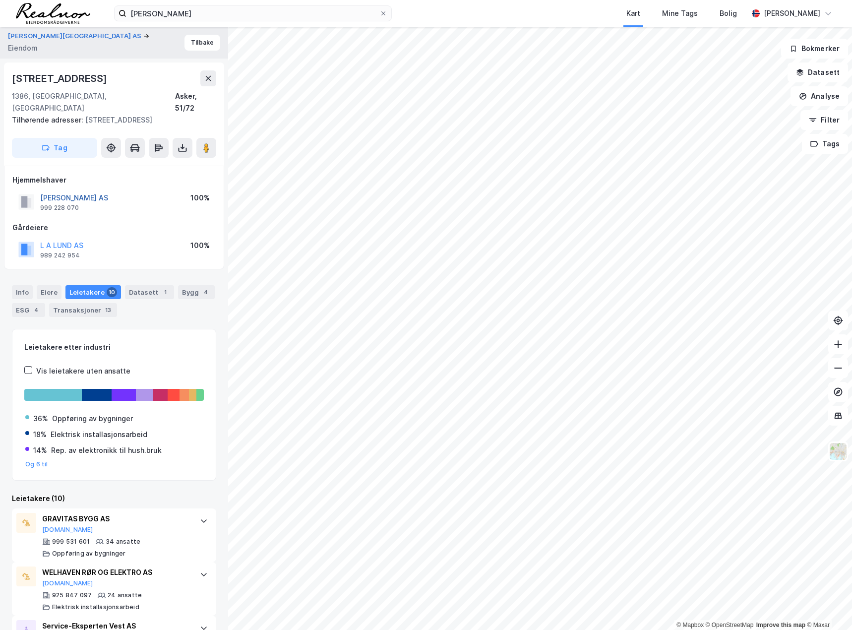
click at [0, 0] on button "[PERSON_NAME] AS" at bounding box center [0, 0] width 0 height 0
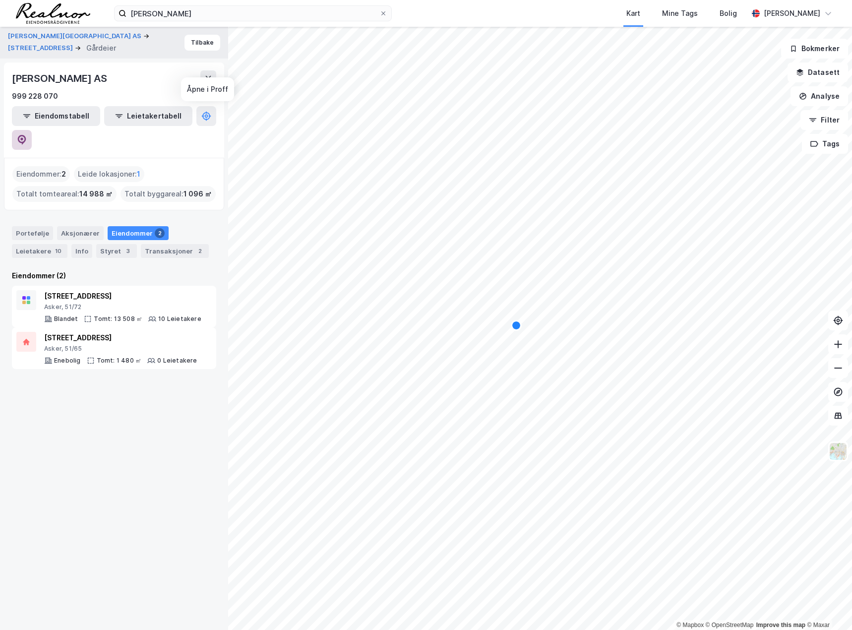
click at [26, 135] on icon at bounding box center [22, 140] width 8 height 10
click at [202, 42] on button "Tilbake" at bounding box center [202, 43] width 36 height 16
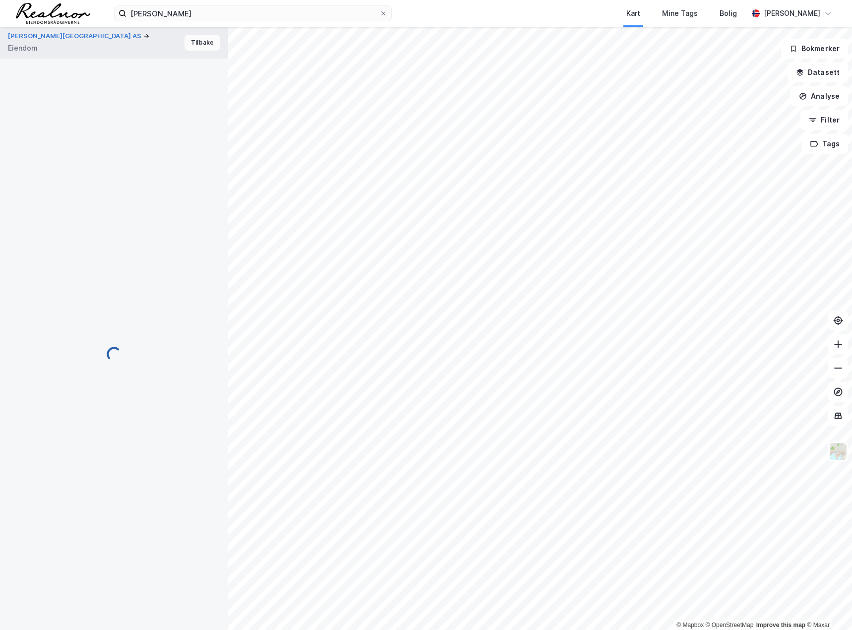
click at [195, 45] on button "Tilbake" at bounding box center [202, 43] width 36 height 16
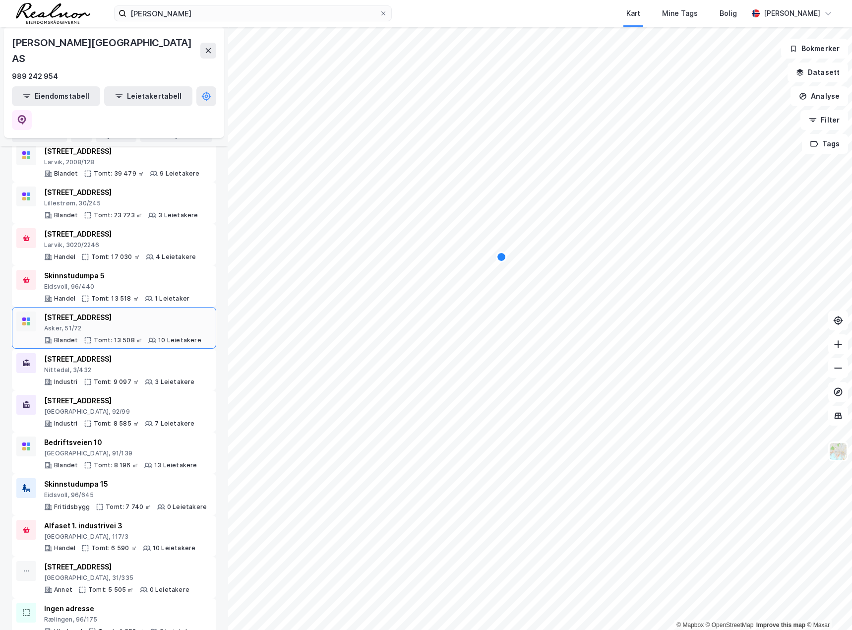
scroll to position [198, 0]
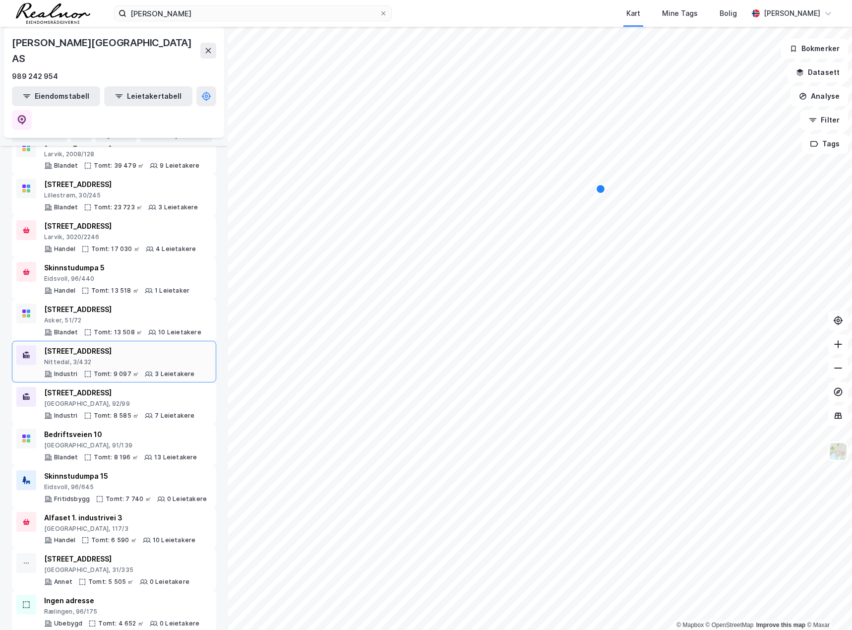
click at [128, 358] on div "Nittedal, 3/432" at bounding box center [119, 362] width 151 height 8
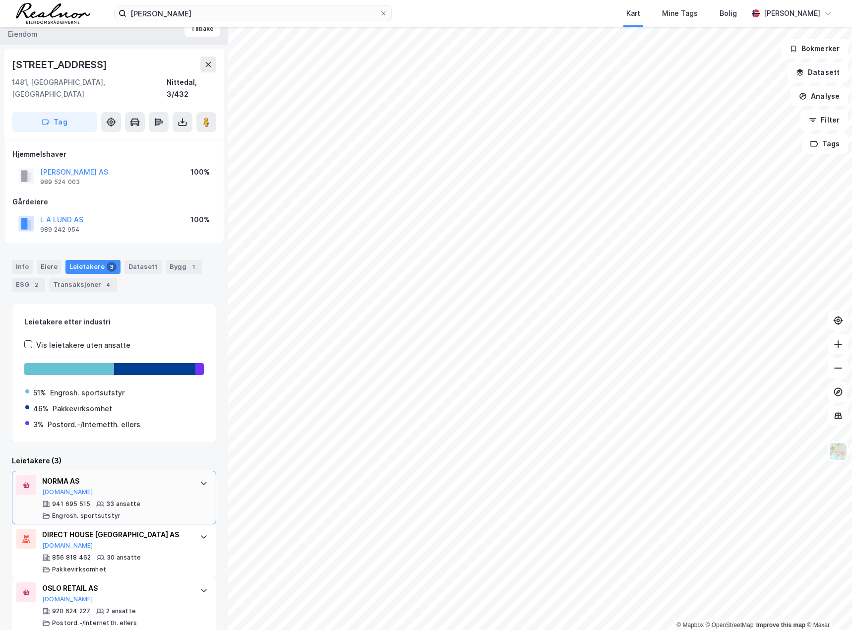
scroll to position [15, 0]
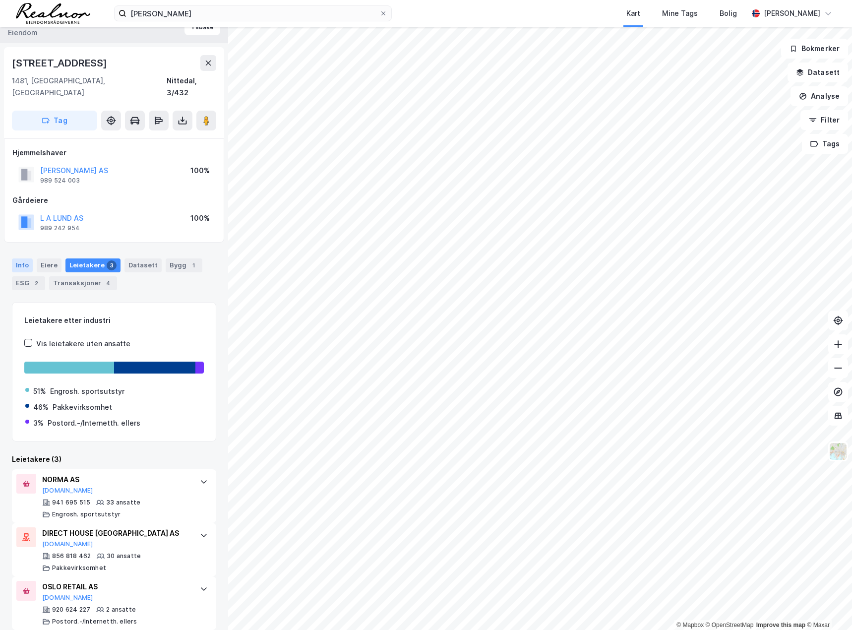
click at [21, 258] on div "Info" at bounding box center [22, 265] width 21 height 14
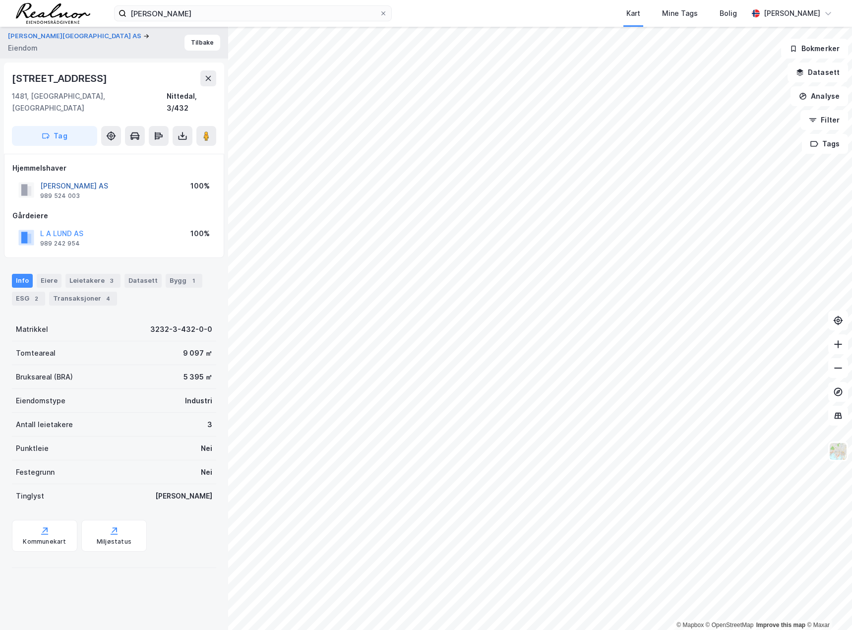
click at [0, 0] on button "[PERSON_NAME] AS" at bounding box center [0, 0] width 0 height 0
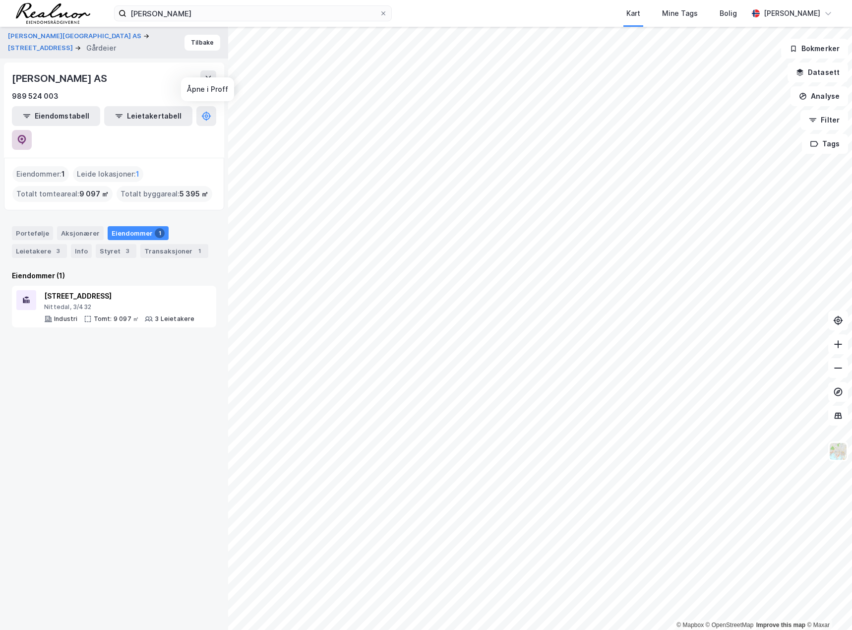
click at [26, 135] on icon at bounding box center [22, 140] width 8 height 10
click at [32, 41] on button "[PERSON_NAME][GEOGRAPHIC_DATA] AS" at bounding box center [75, 36] width 135 height 10
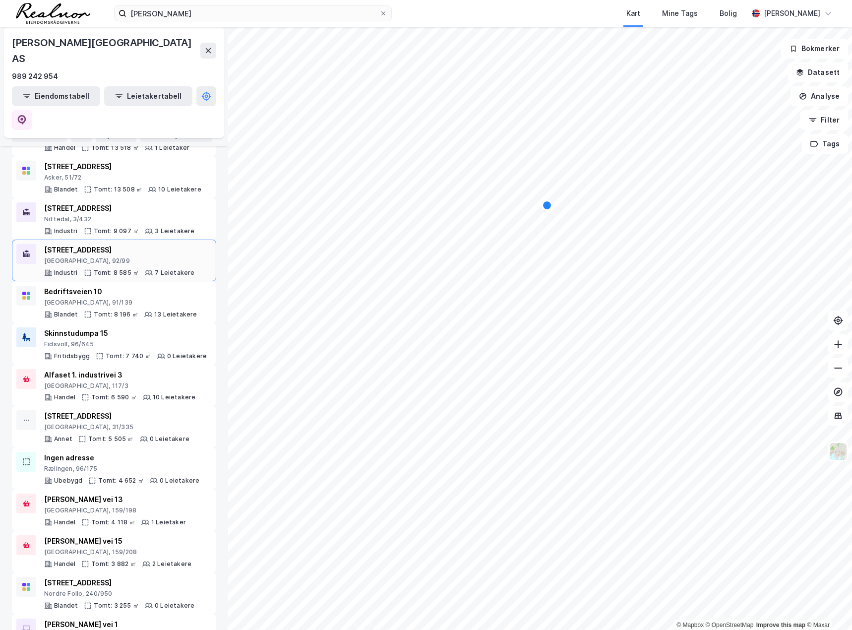
scroll to position [347, 0]
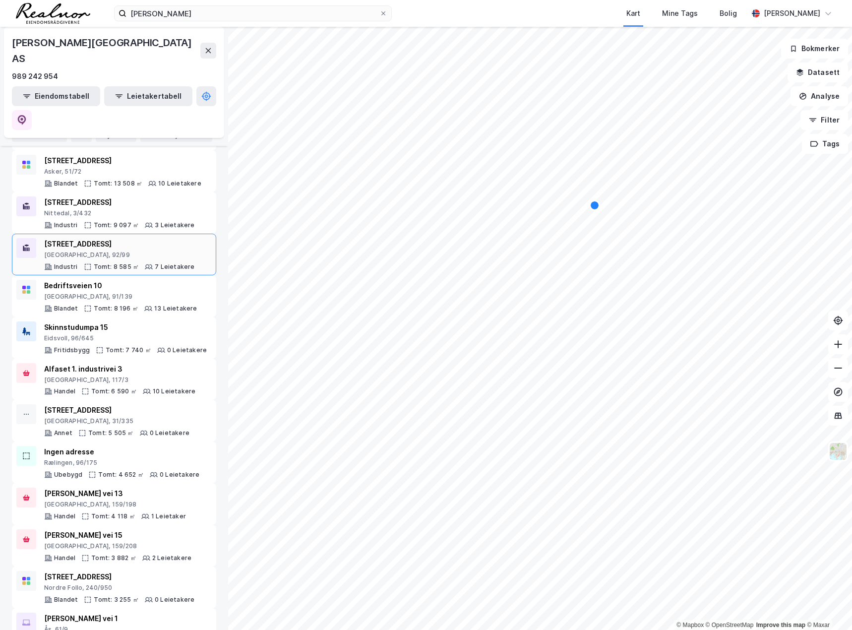
click at [118, 238] on div "[STREET_ADDRESS]" at bounding box center [119, 244] width 151 height 12
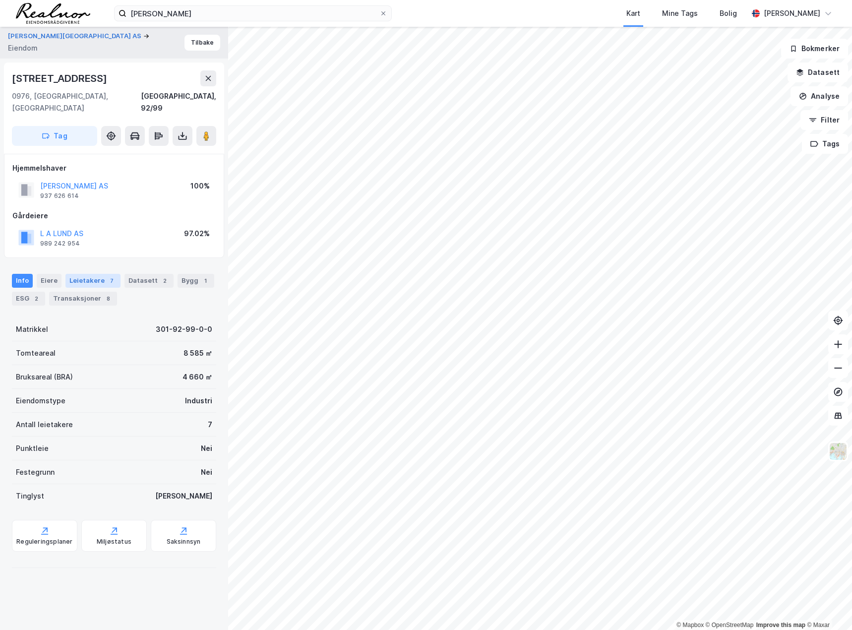
click at [94, 274] on div "Leietakere 7" at bounding box center [92, 281] width 55 height 14
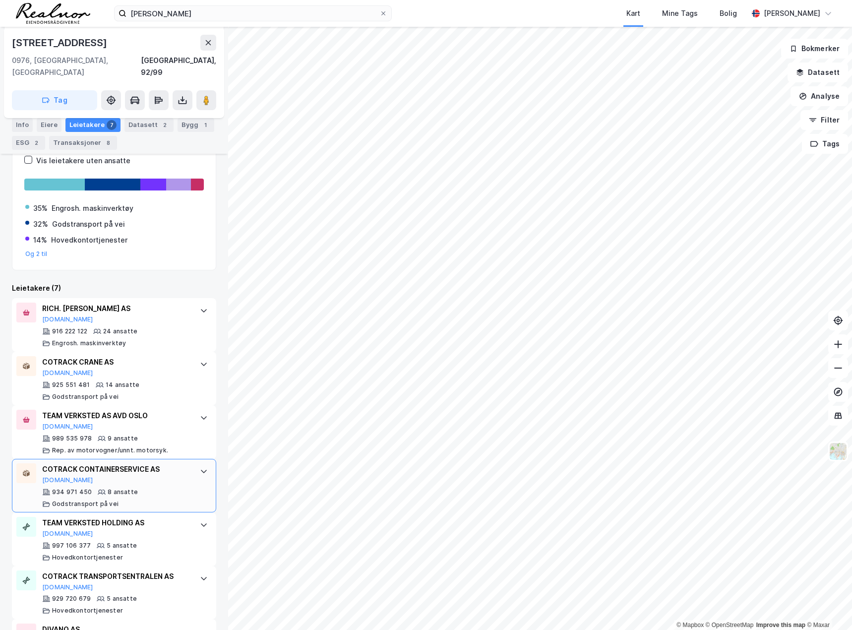
scroll to position [242, 0]
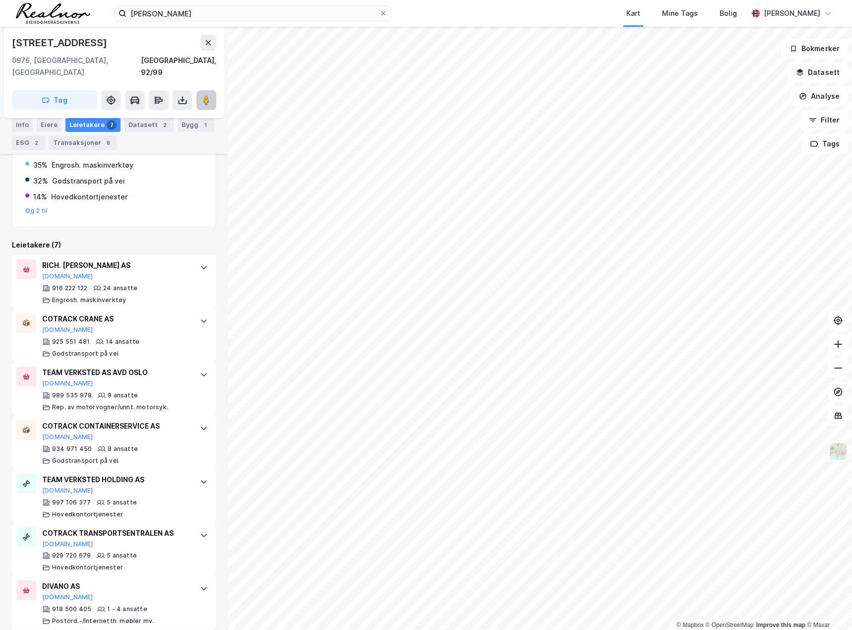
click at [210, 93] on button at bounding box center [206, 100] width 20 height 20
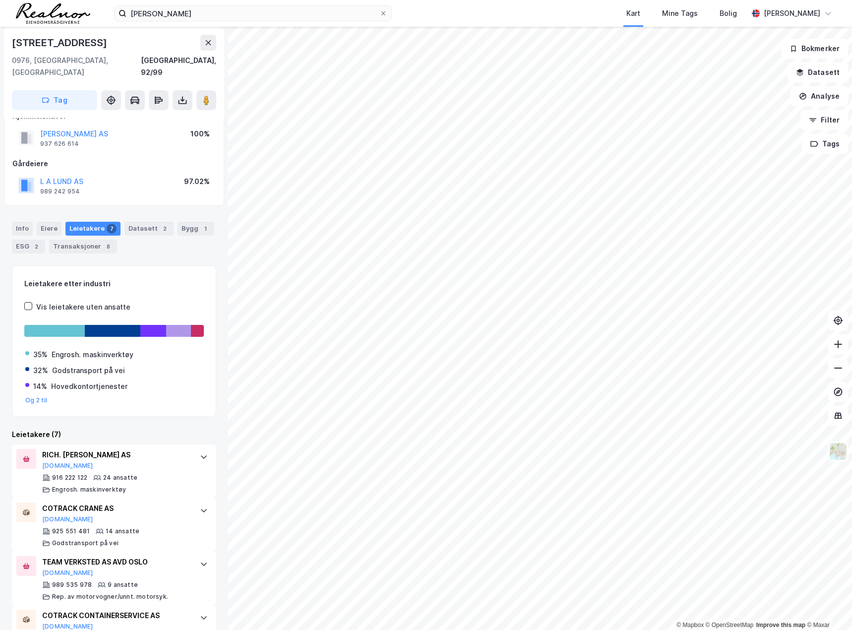
scroll to position [0, 0]
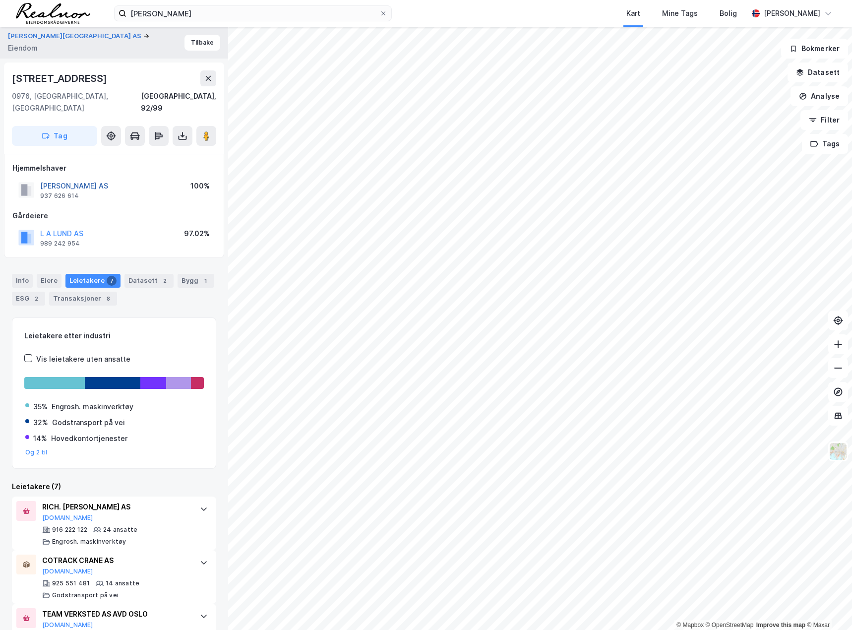
click at [0, 0] on button "[PERSON_NAME] AS" at bounding box center [0, 0] width 0 height 0
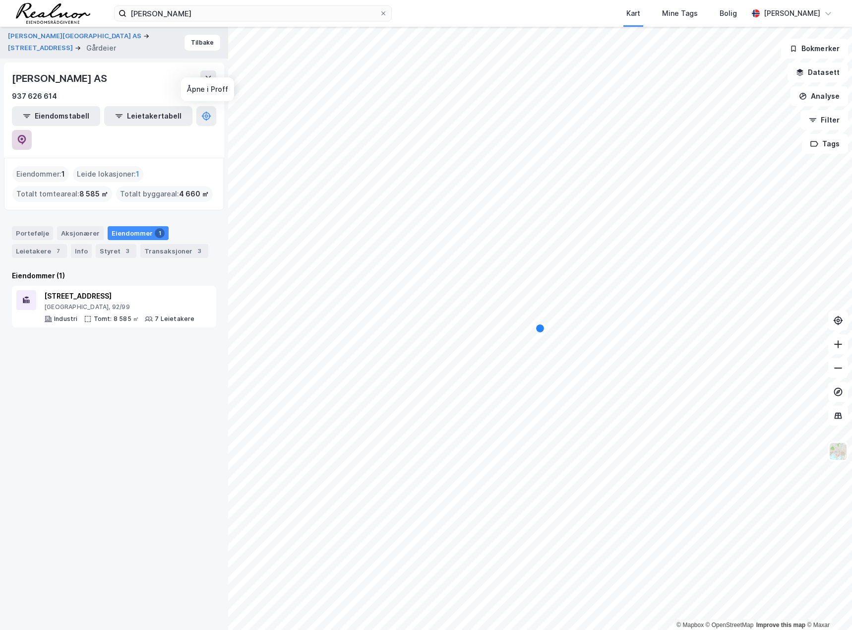
click at [27, 135] on icon at bounding box center [22, 140] width 10 height 10
click at [41, 41] on button "[PERSON_NAME][GEOGRAPHIC_DATA] AS" at bounding box center [75, 36] width 135 height 10
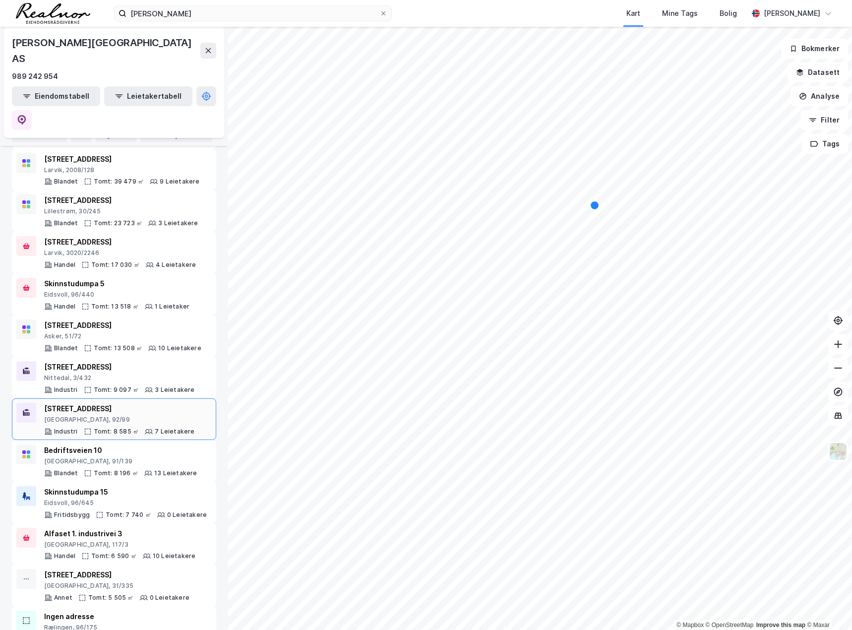
scroll to position [198, 0]
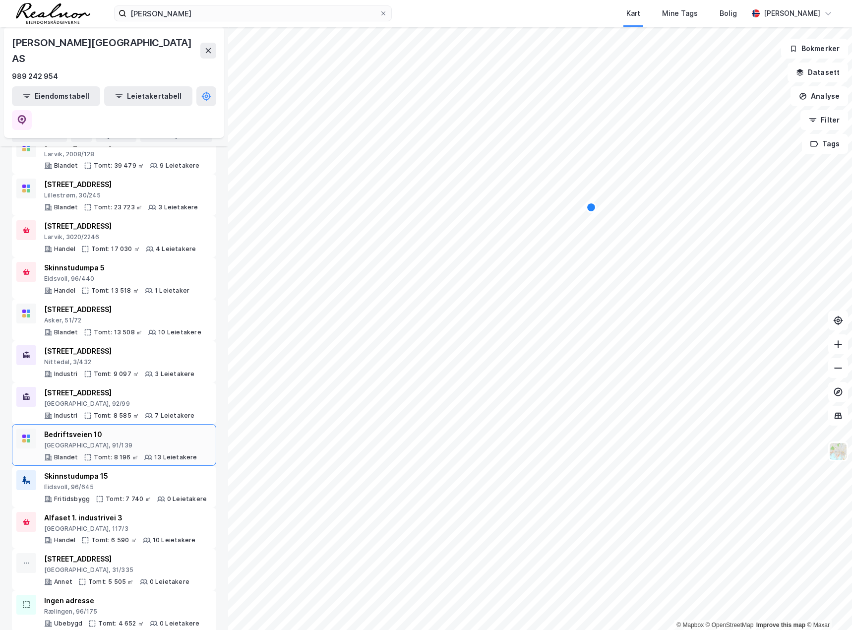
click at [129, 428] on div "Bedriftsveien 10" at bounding box center [120, 434] width 153 height 12
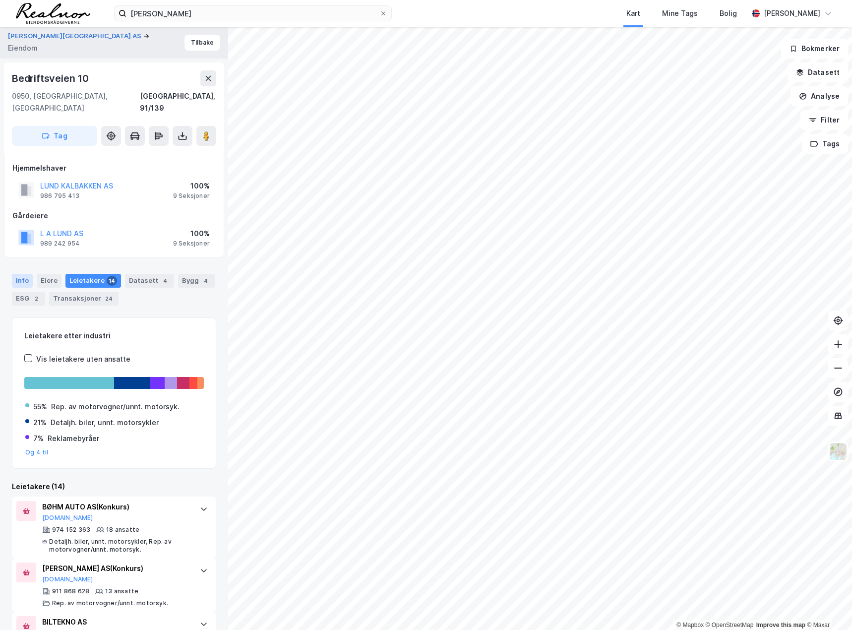
click at [22, 274] on div "Info" at bounding box center [22, 281] width 21 height 14
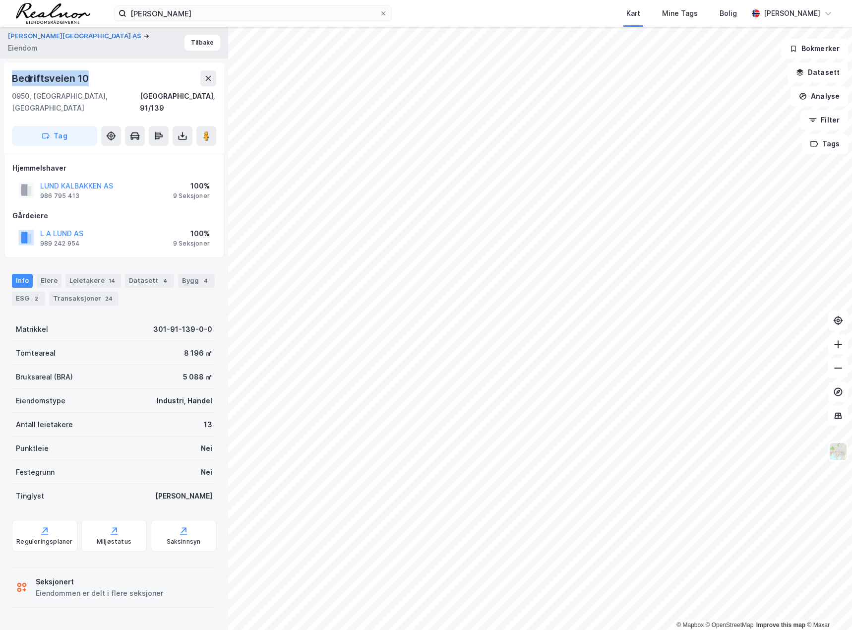
drag, startPoint x: 102, startPoint y: 75, endPoint x: 10, endPoint y: 78, distance: 91.8
click at [10, 78] on div "[STREET_ADDRESS], 91/139 Tag" at bounding box center [114, 107] width 220 height 91
copy div "Bedriftsveien 10"
click at [94, 276] on div "Info [PERSON_NAME] 14 Datasett 4 Bygg 4 ESG 2 Transaksjoner 24" at bounding box center [114, 290] width 204 height 32
click at [96, 274] on div "Leietakere 14" at bounding box center [93, 281] width 56 height 14
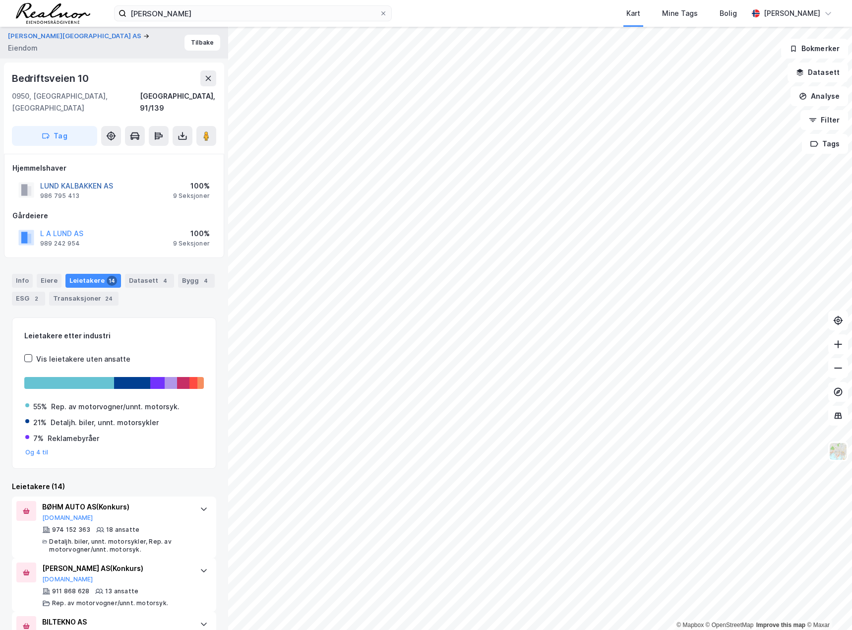
click at [0, 0] on button "LUND KALBAKKEN AS" at bounding box center [0, 0] width 0 height 0
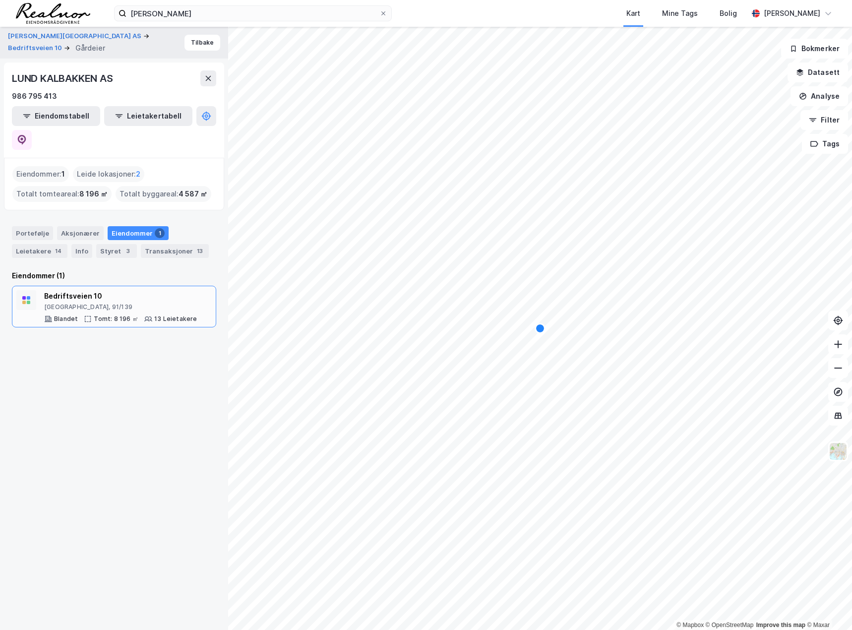
click at [121, 303] on div "[GEOGRAPHIC_DATA], 91/139" at bounding box center [120, 307] width 153 height 8
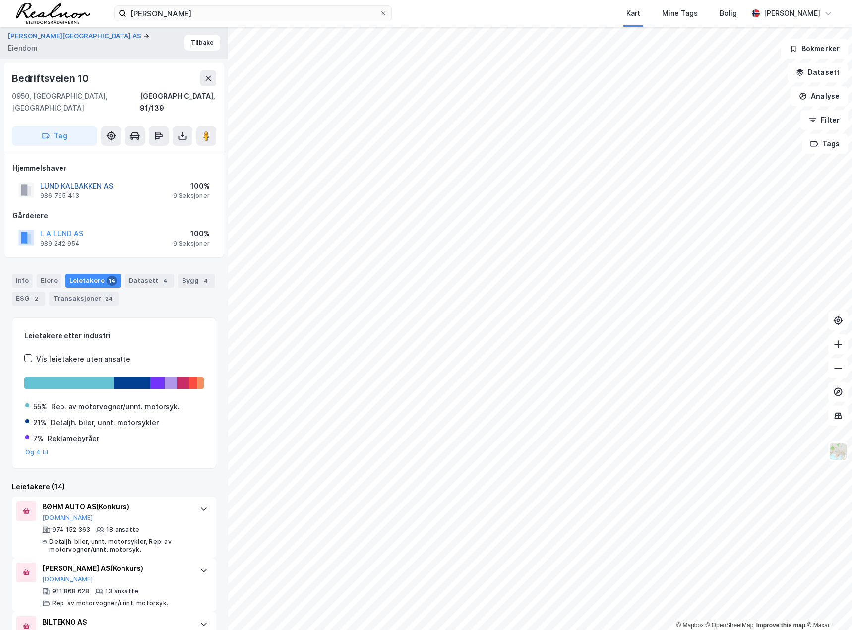
click at [0, 0] on button "LUND KALBAKKEN AS" at bounding box center [0, 0] width 0 height 0
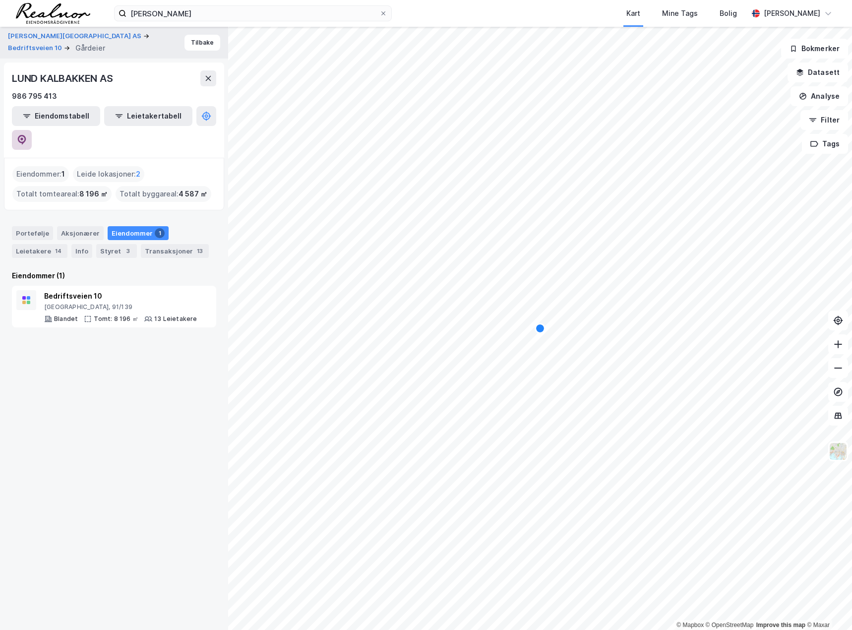
click at [32, 130] on button at bounding box center [22, 140] width 20 height 20
click at [202, 46] on button "Tilbake" at bounding box center [202, 43] width 36 height 16
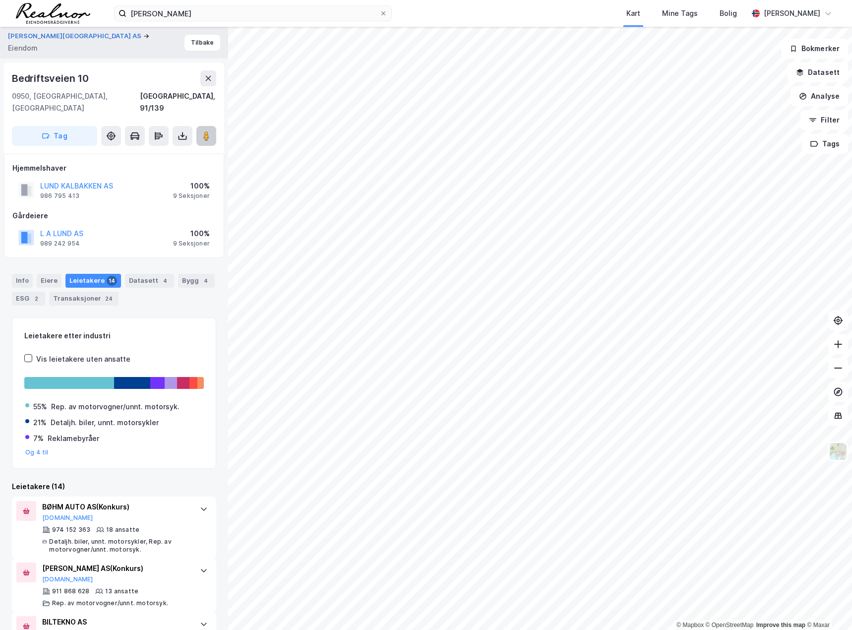
click at [202, 132] on button at bounding box center [206, 136] width 20 height 20
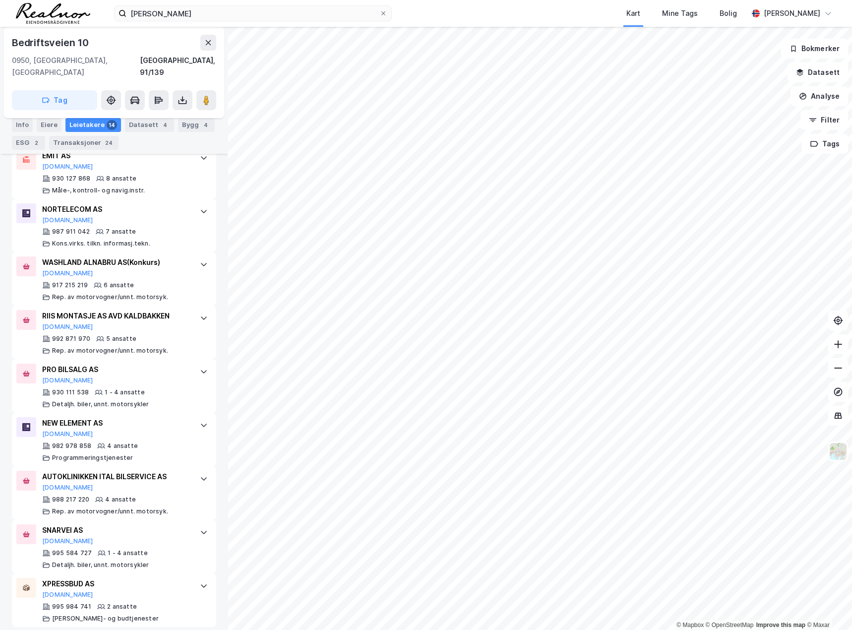
scroll to position [636, 0]
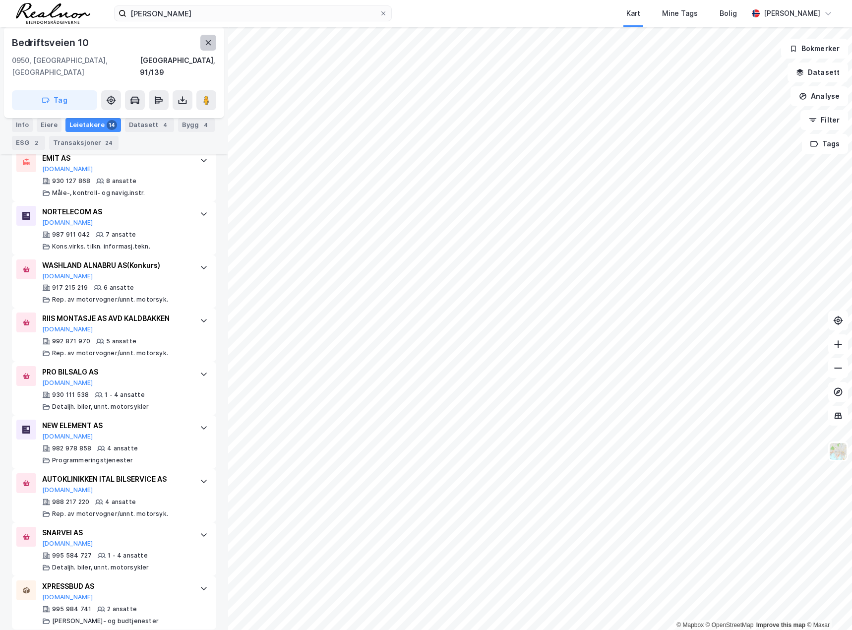
click at [206, 43] on icon at bounding box center [208, 43] width 8 height 8
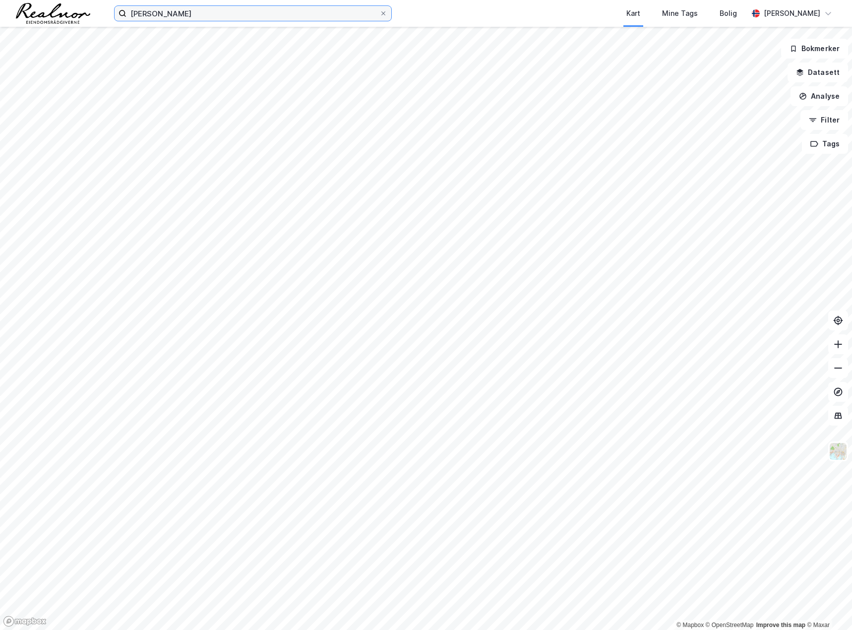
click at [179, 15] on input "[PERSON_NAME]" at bounding box center [252, 13] width 253 height 15
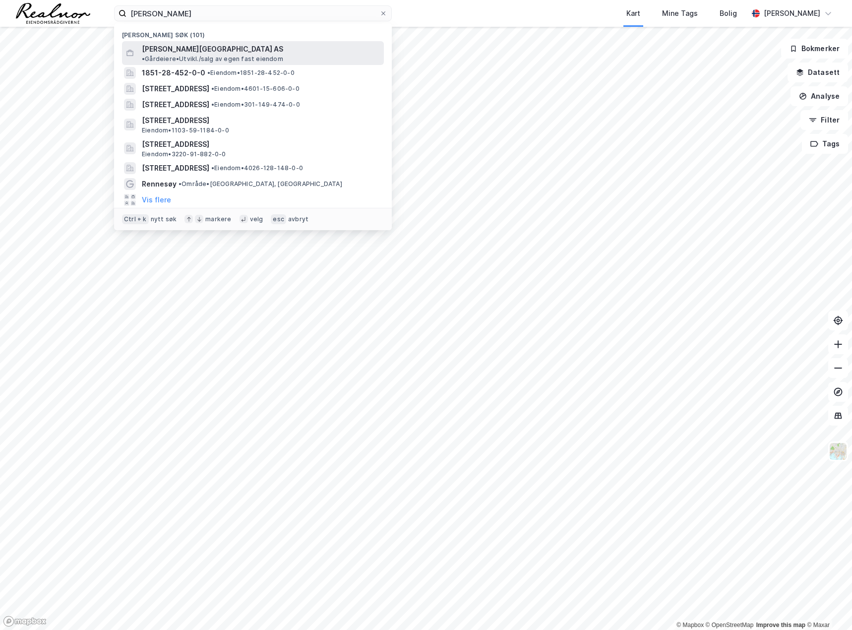
click at [200, 55] on span "• Gårdeiere • [GEOGRAPHIC_DATA]/salg av egen fast eiendom" at bounding box center [212, 59] width 141 height 8
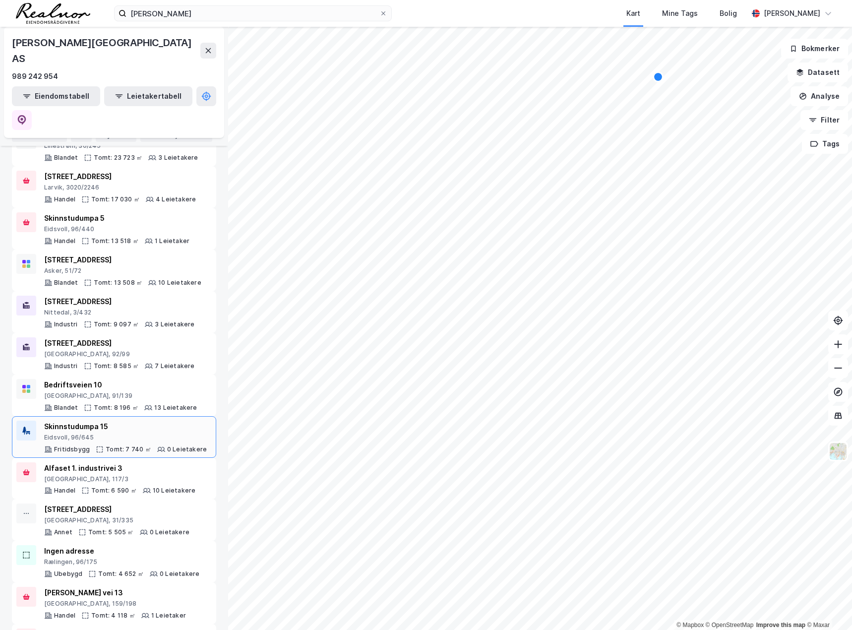
scroll to position [298, 0]
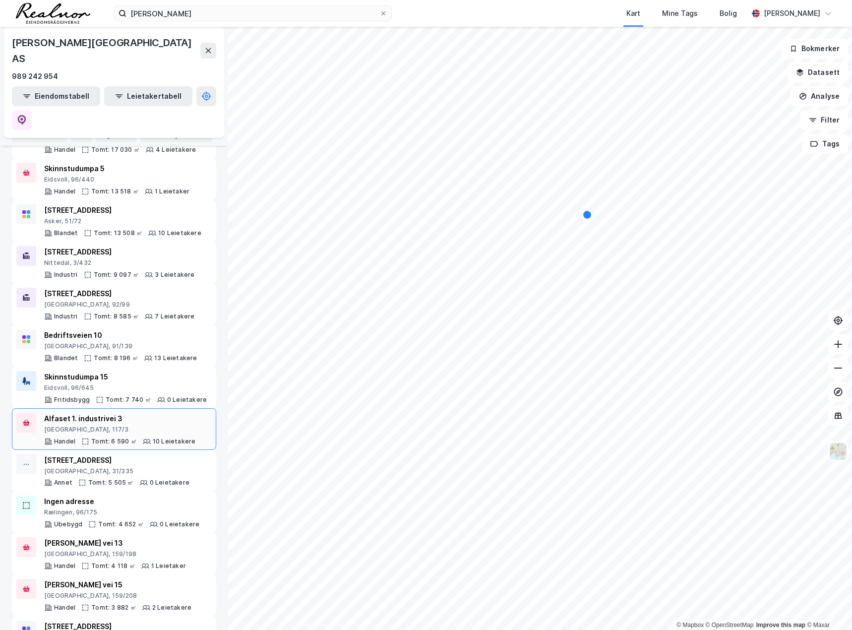
click at [121, 425] on div "[GEOGRAPHIC_DATA], 117/3" at bounding box center [119, 429] width 151 height 8
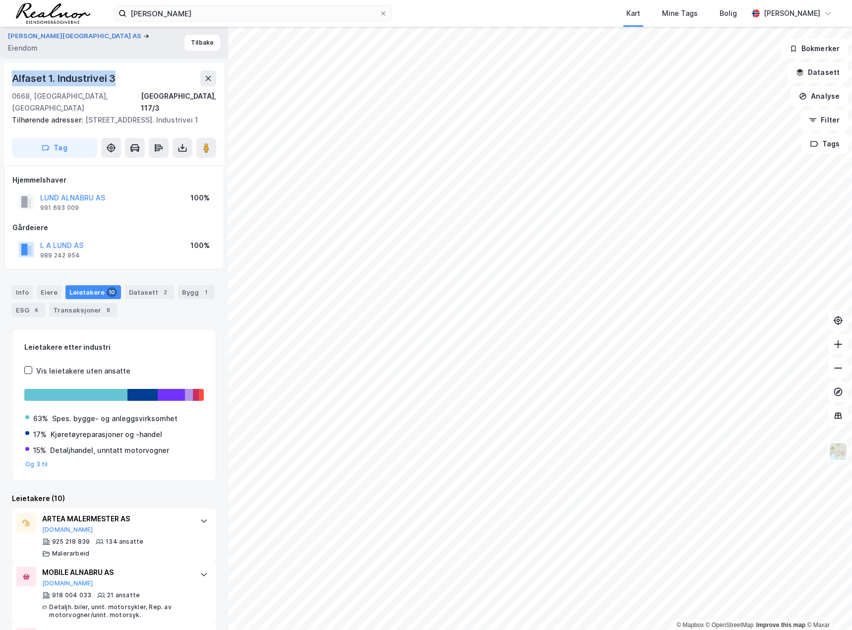
drag, startPoint x: 124, startPoint y: 81, endPoint x: 5, endPoint y: 79, distance: 119.0
click at [5, 79] on div "Alfaset 1. [STREET_ADDRESS] Tilhørende adresser: [STREET_ADDRESS]. Industrivei …" at bounding box center [114, 113] width 220 height 103
copy div "Alfaset 1. Industrivei 3"
click at [201, 296] on div "1" at bounding box center [206, 292] width 10 height 10
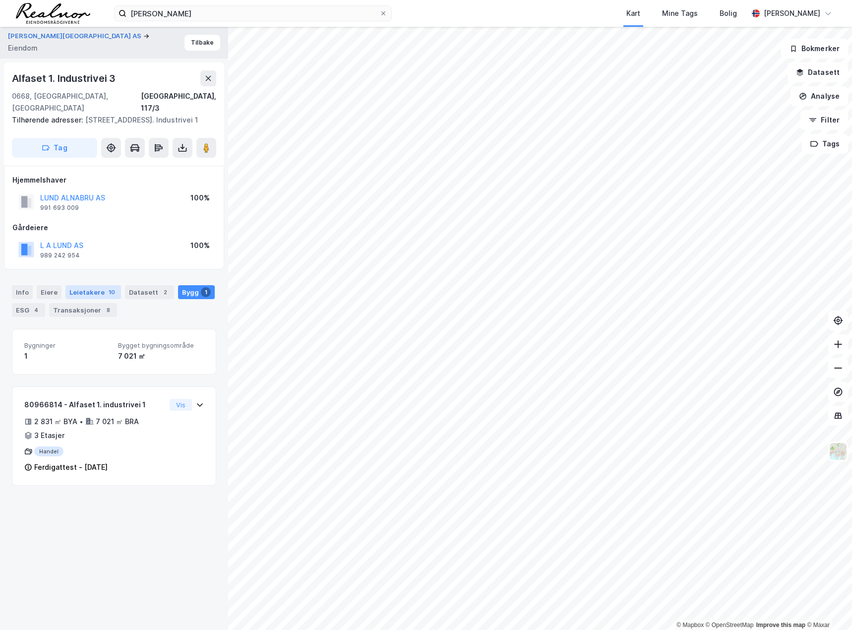
click at [99, 296] on div "Leietakere 10" at bounding box center [93, 292] width 56 height 14
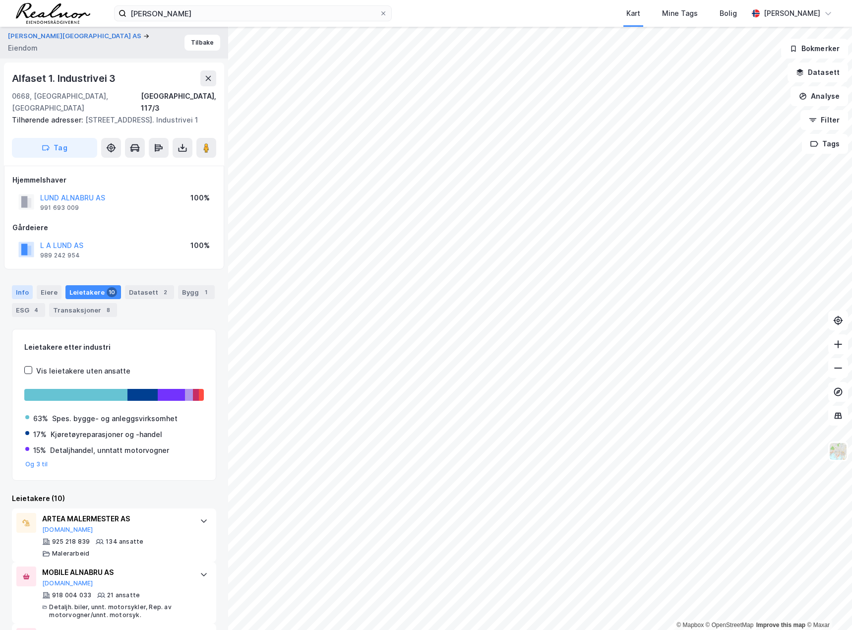
click at [30, 295] on div "Info" at bounding box center [22, 292] width 21 height 14
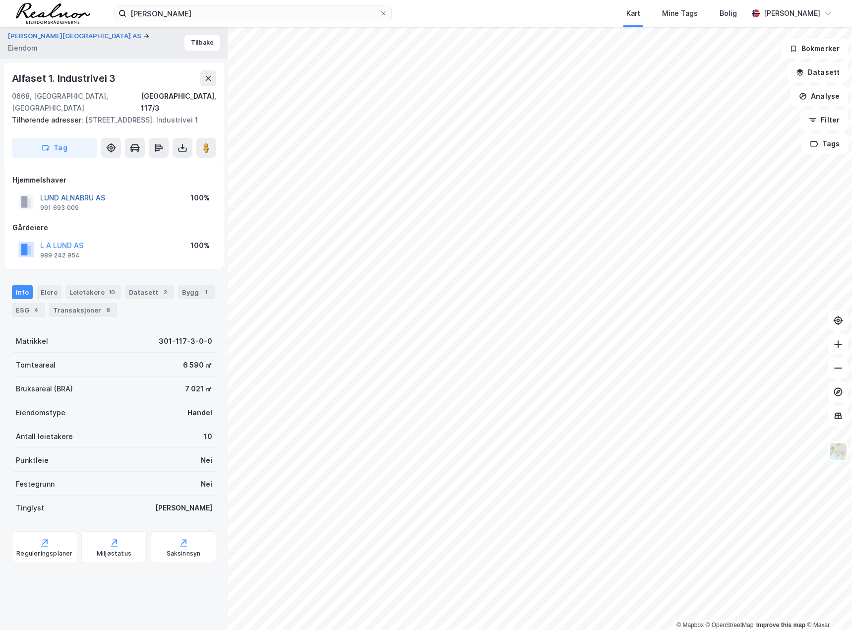
click at [0, 0] on button "LUND ALNABRU AS" at bounding box center [0, 0] width 0 height 0
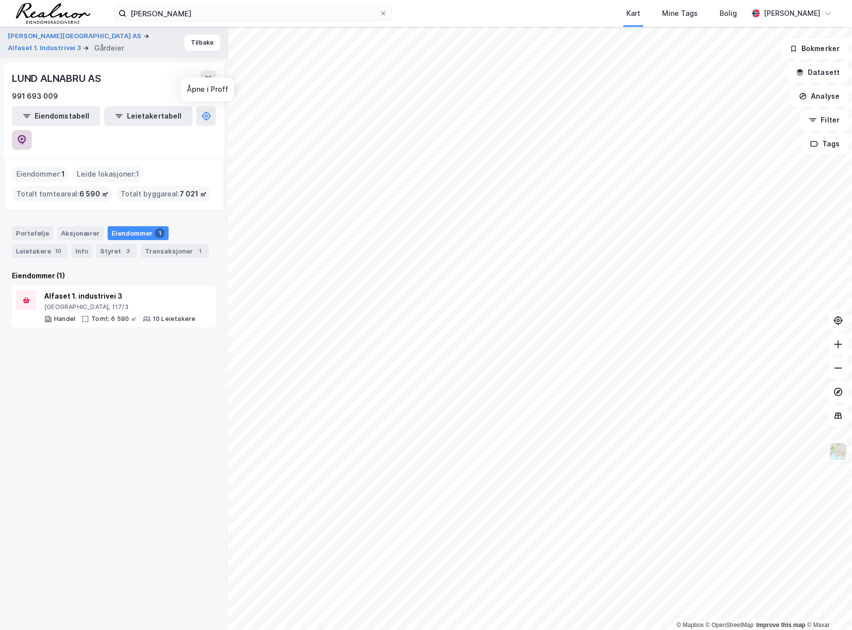
click at [27, 135] on icon at bounding box center [22, 140] width 10 height 10
click at [23, 34] on button "[PERSON_NAME][GEOGRAPHIC_DATA] AS" at bounding box center [75, 36] width 135 height 10
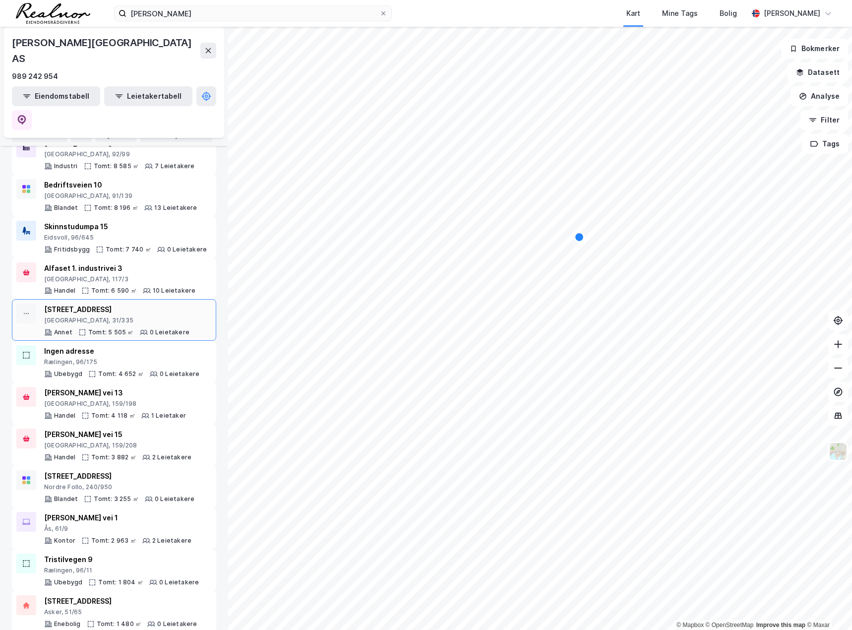
scroll to position [397, 0]
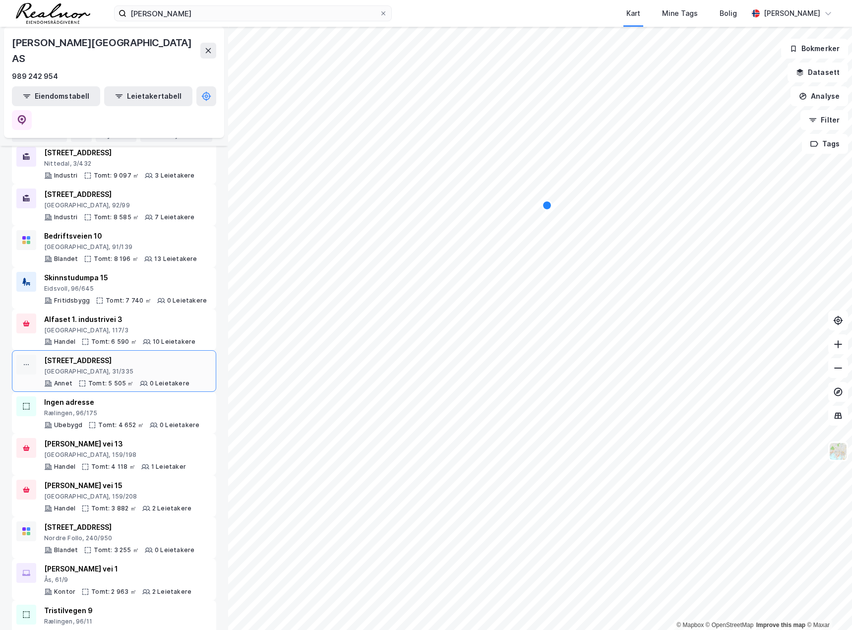
click at [121, 355] on div "[STREET_ADDRESS]" at bounding box center [116, 361] width 145 height 12
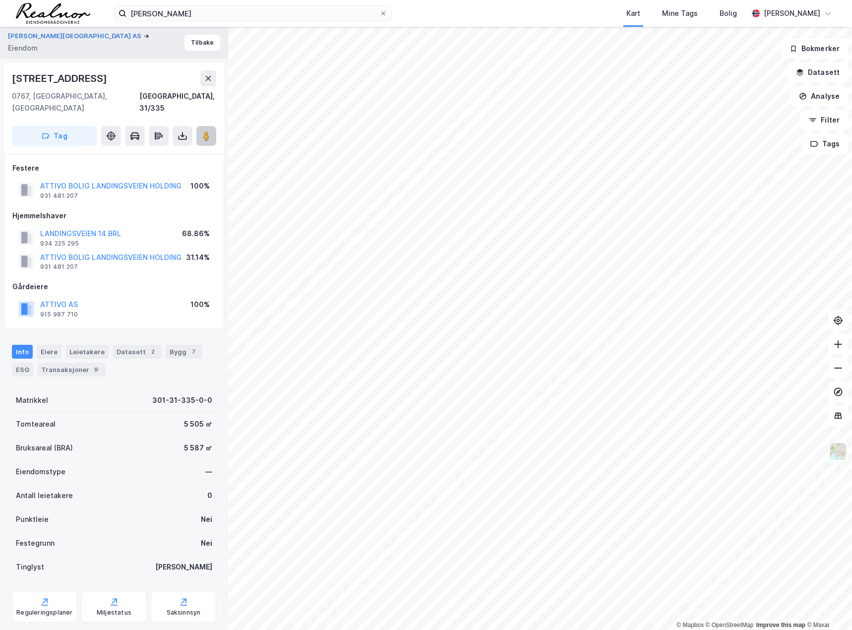
click at [200, 126] on button at bounding box center [206, 136] width 20 height 20
click at [63, 365] on div "Info [PERSON_NAME] Datasett 2 Bygg 7 ESG Transaksjoner 9" at bounding box center [114, 357] width 228 height 48
click at [66, 363] on div "Transaksjoner 9" at bounding box center [71, 370] width 68 height 14
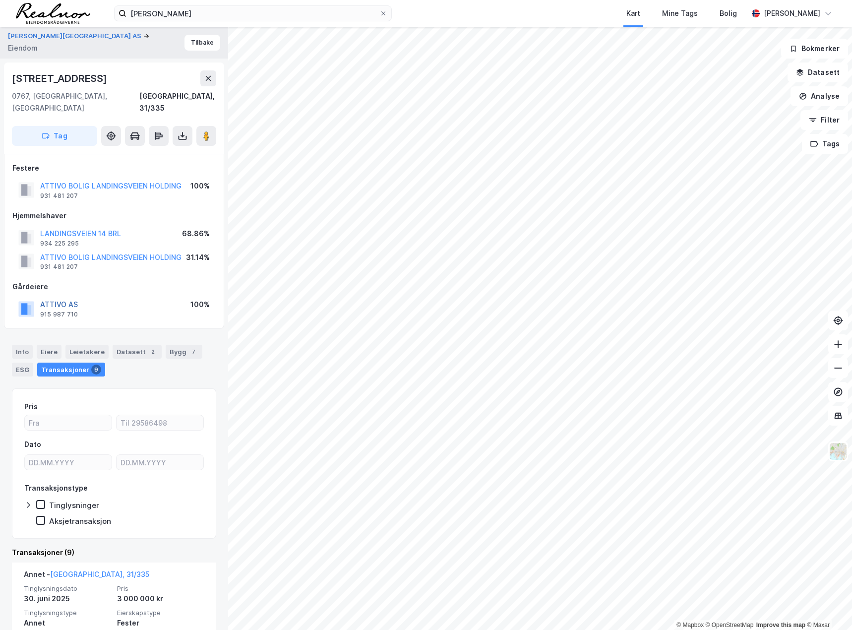
click at [0, 0] on button "ATTIVO AS" at bounding box center [0, 0] width 0 height 0
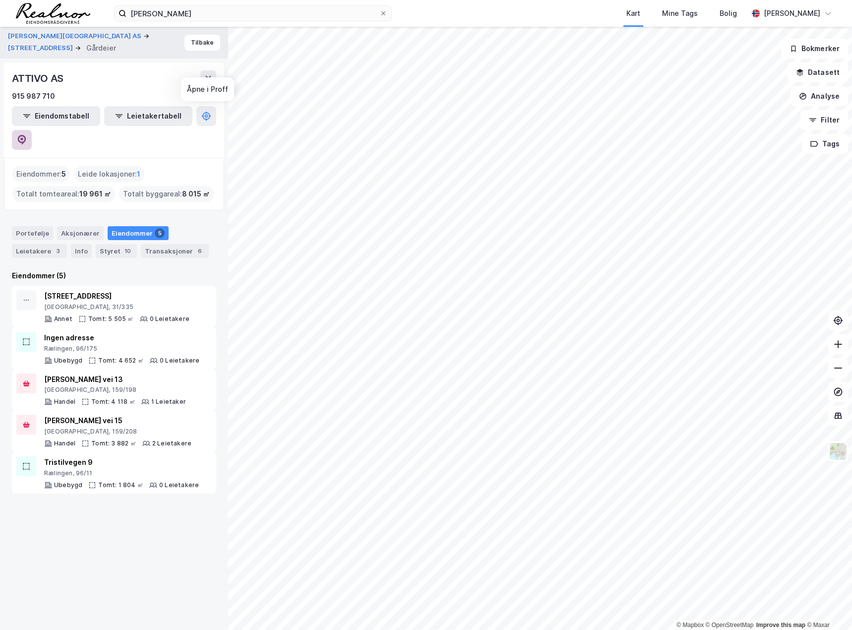
click at [27, 135] on icon at bounding box center [22, 140] width 10 height 10
click at [75, 43] on button "[STREET_ADDRESS]" at bounding box center [41, 48] width 67 height 10
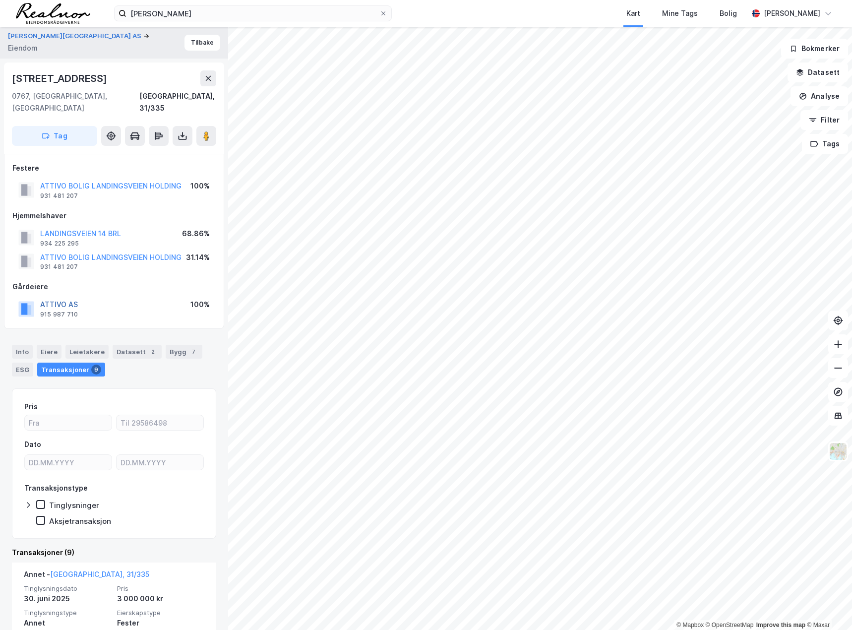
click at [0, 0] on button "ATTIVO AS" at bounding box center [0, 0] width 0 height 0
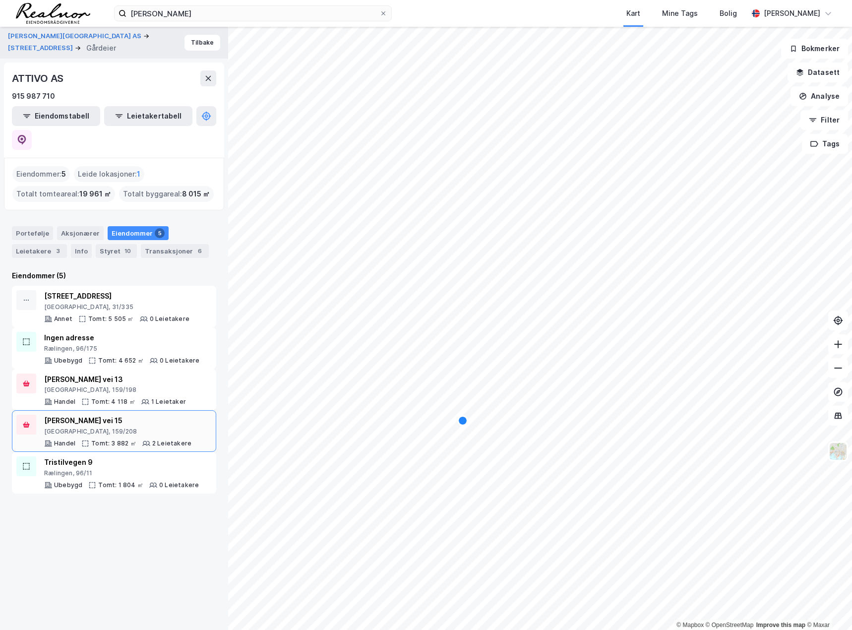
click at [89, 415] on div "[PERSON_NAME] vei 15" at bounding box center [117, 421] width 147 height 12
click at [30, 41] on button "[PERSON_NAME][GEOGRAPHIC_DATA] AS" at bounding box center [75, 36] width 135 height 10
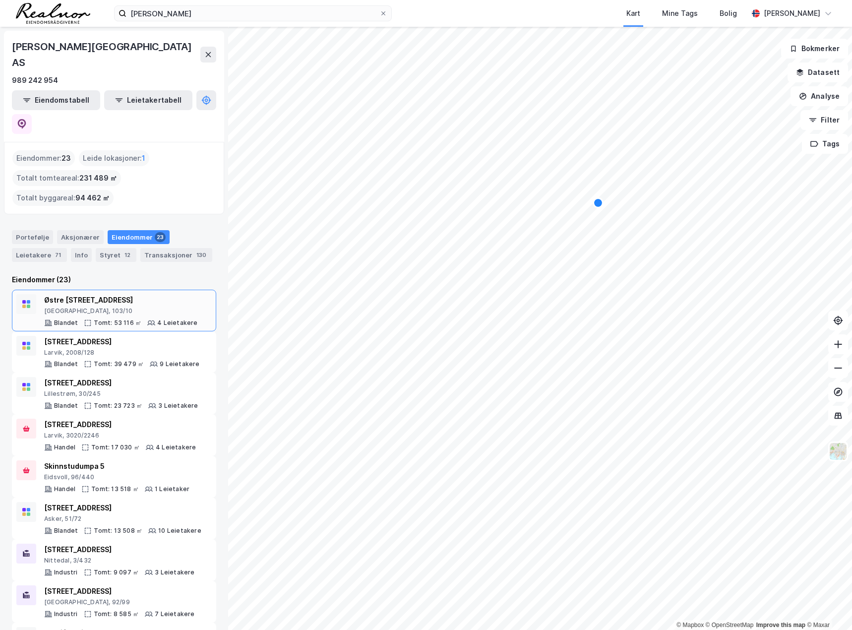
click at [86, 294] on div "Østre [STREET_ADDRESS]" at bounding box center [121, 300] width 154 height 12
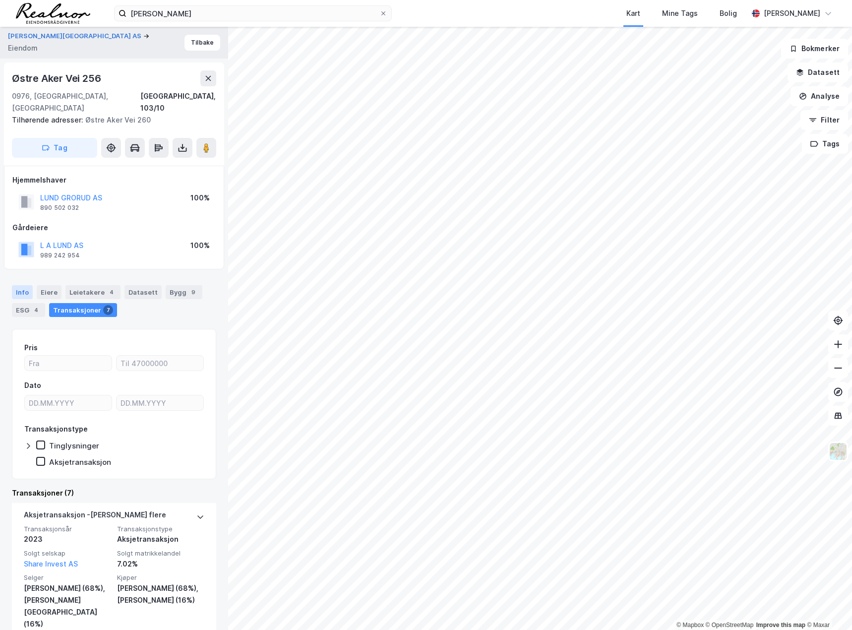
click at [26, 285] on div "Info" at bounding box center [22, 292] width 21 height 14
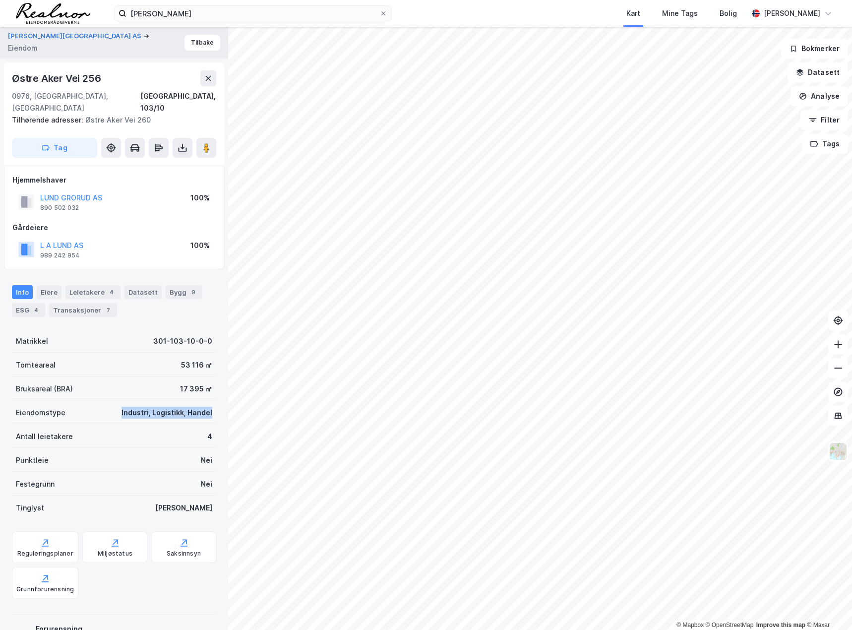
drag, startPoint x: 115, startPoint y: 399, endPoint x: 205, endPoint y: 399, distance: 90.3
click at [205, 400] on div "Eiendomstype Industri, Logistikk, Handel" at bounding box center [114, 412] width 204 height 24
copy div "Industri, Logistikk, Handel"
click at [36, 40] on button "[PERSON_NAME][GEOGRAPHIC_DATA] AS" at bounding box center [75, 36] width 135 height 10
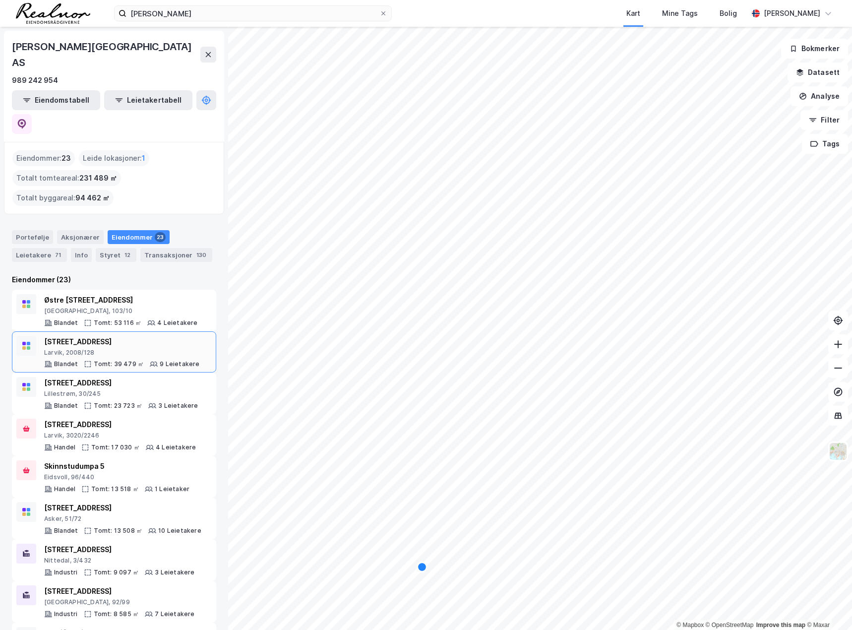
click at [101, 336] on div "Elveveien 135 [GEOGRAPHIC_DATA], 2008/128" at bounding box center [122, 346] width 156 height 21
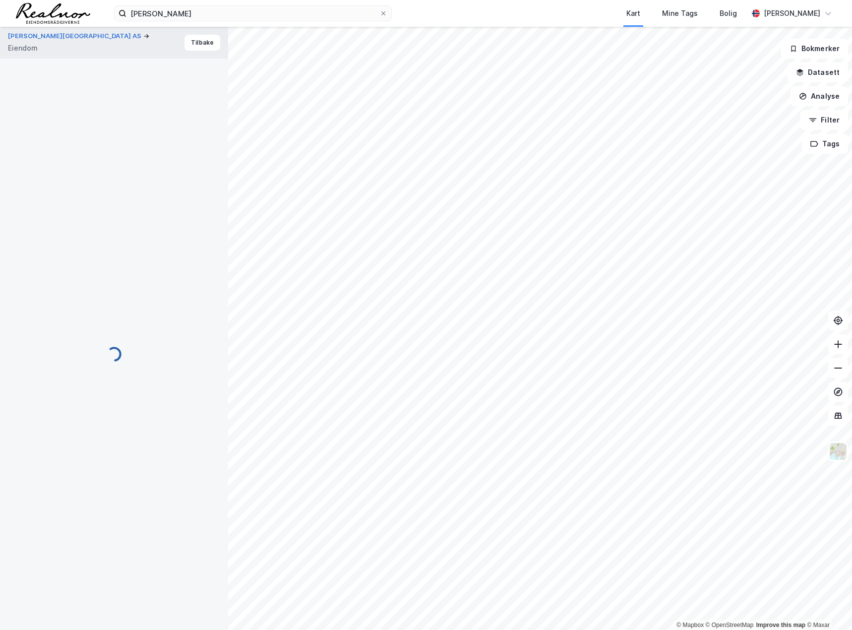
scroll to position [5, 0]
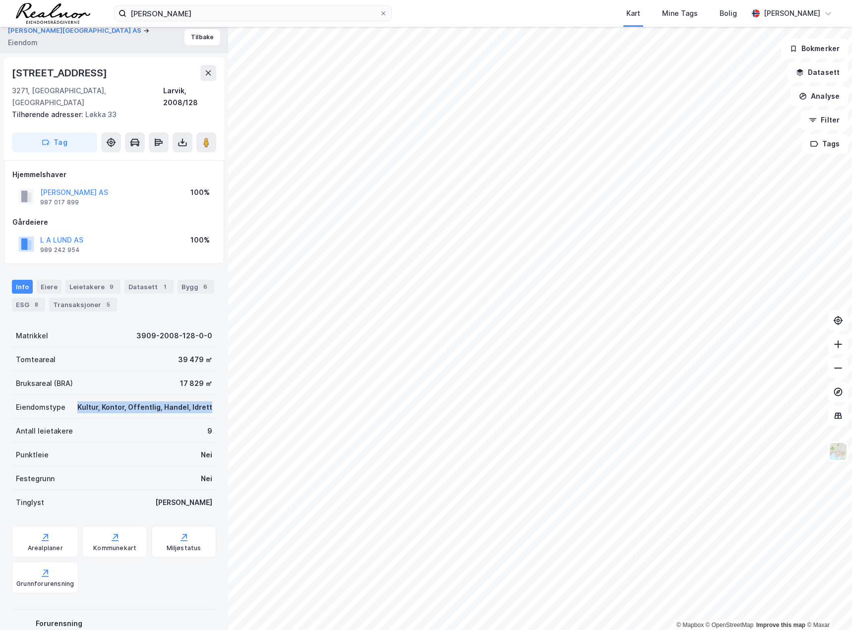
drag, startPoint x: 78, startPoint y: 394, endPoint x: 222, endPoint y: 399, distance: 143.9
click at [222, 399] on div "[PERSON_NAME][GEOGRAPHIC_DATA] AS Eiendom Tilbake [STREET_ADDRESS] [GEOGRAPHIC_…" at bounding box center [114, 328] width 228 height 603
copy div "Kultur, Kontor, Offentlig, Handel, Idrett"
